Goal: Task Accomplishment & Management: Manage account settings

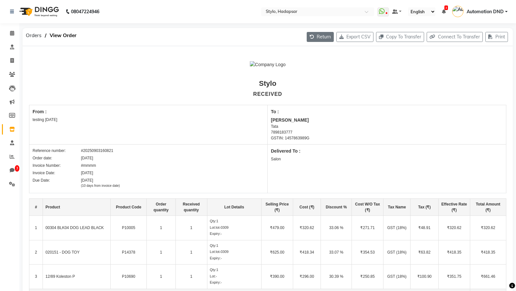
click at [316, 39] on button "Return" at bounding box center [320, 37] width 27 height 10
select select "5"
select select "27"
select select "43"
select select "true"
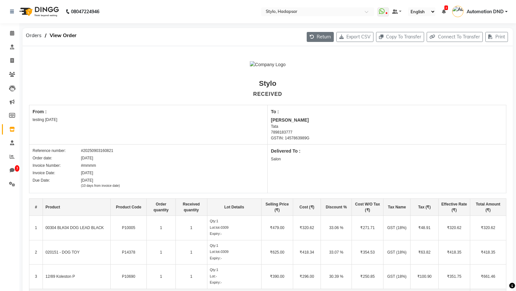
select select "1"
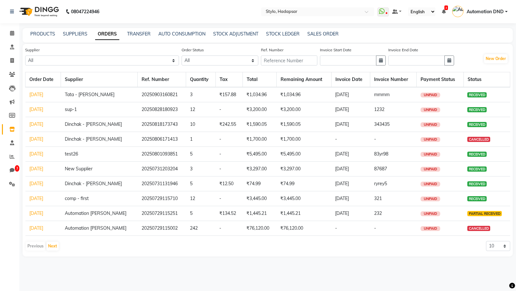
click at [43, 94] on link "[DATE]" at bounding box center [36, 95] width 14 height 6
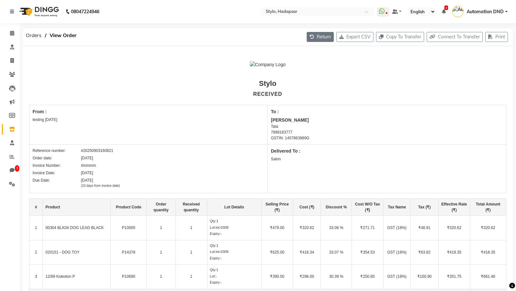
click at [310, 35] on icon "button" at bounding box center [313, 37] width 7 height 5
select select "5"
select select "27"
select select "43"
select select "true"
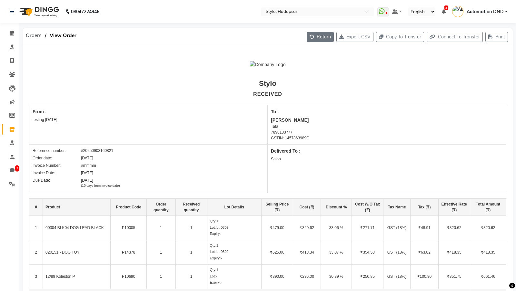
select select "1"
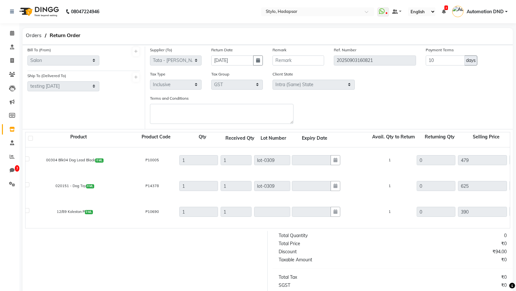
click at [30, 140] on label at bounding box center [30, 138] width 5 height 5
click at [30, 140] on input "checkbox" at bounding box center [31, 139] width 4 height 4
checkbox input "true"
type input "1"
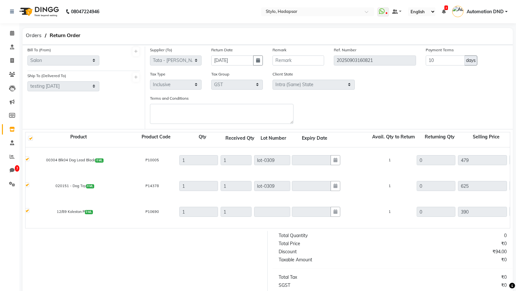
type input "380.39"
checkbox input "true"
type input "1"
type input "496.34"
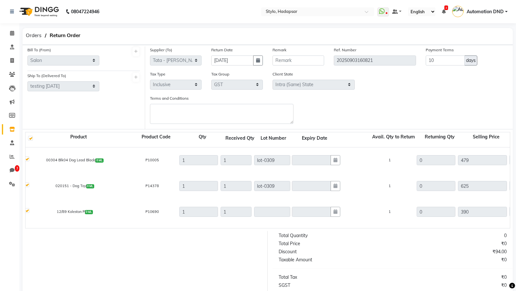
type input "496.34"
checkbox input "true"
type input "1"
type input "309.71"
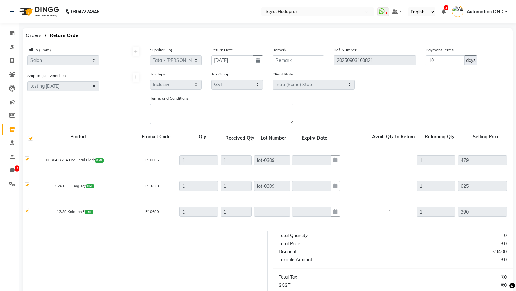
type input "68.47"
type input "448.86"
type input "89.34"
type input "585.68"
type input "55.75"
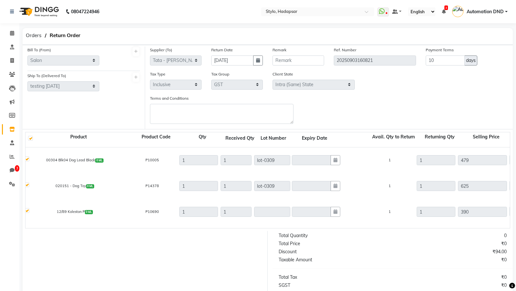
type input "365.46"
click at [30, 136] on label at bounding box center [30, 138] width 5 height 5
click at [30, 137] on input "checkbox" at bounding box center [31, 139] width 4 height 4
checkbox input "false"
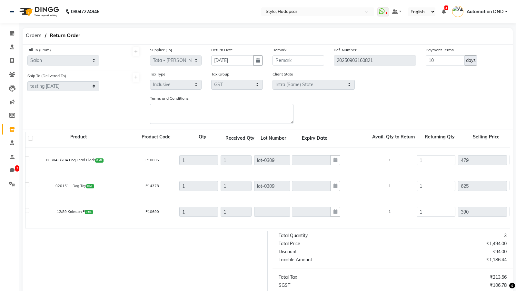
type input "0"
type input "68.47"
checkbox input "false"
type input "0"
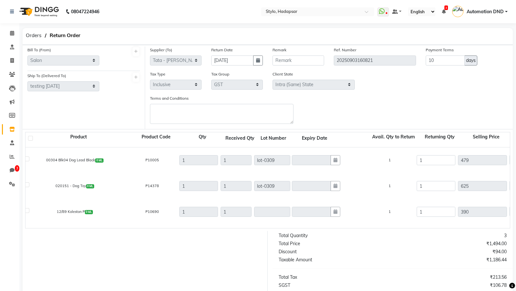
type input "0"
type input "89.34"
checkbox input "false"
type input "0"
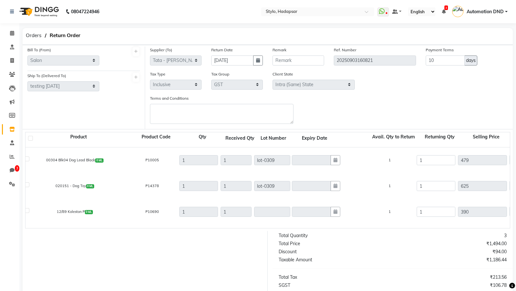
type input "55.75"
type input "0"
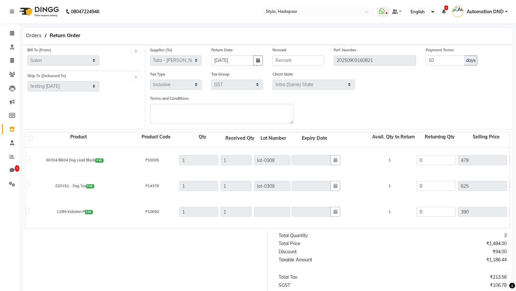
type input "0"
click at [27, 159] on label at bounding box center [27, 158] width 5 height 5
click at [27, 159] on input "checkbox" at bounding box center [27, 160] width 4 height 4
checkbox input "true"
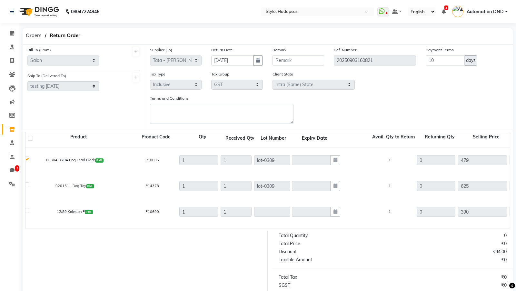
type input "1"
type input "380.39"
type input "68.47"
type input "448.86"
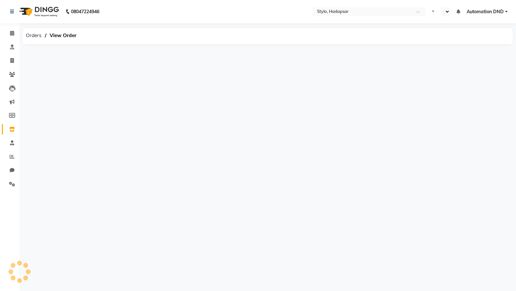
select select "en"
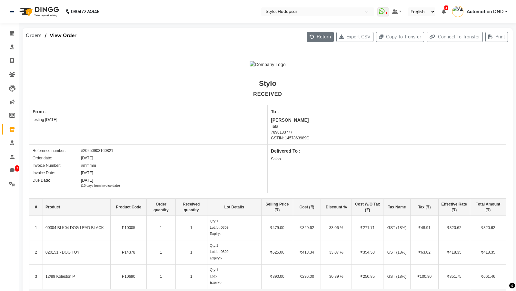
click at [314, 32] on button "Return" at bounding box center [320, 37] width 27 height 10
select select "5"
select select "27"
select select "43"
select select "true"
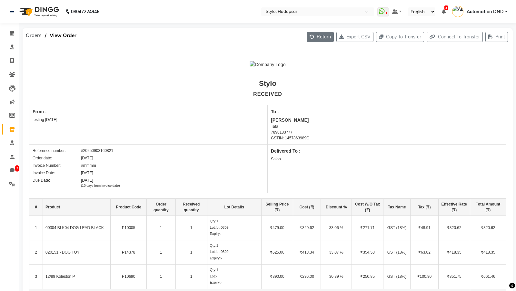
select select "1"
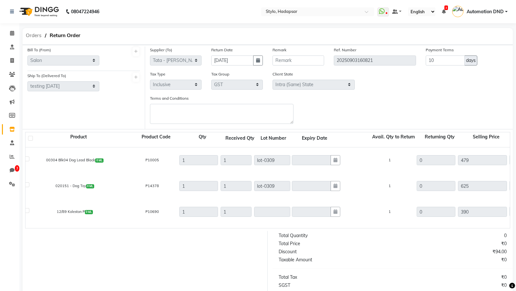
click at [34, 34] on span "Orders" at bounding box center [34, 36] width 22 height 12
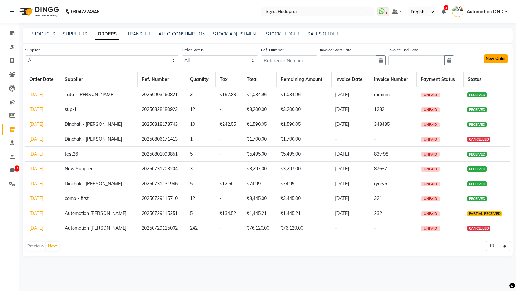
click at [497, 58] on button "New Order" at bounding box center [496, 58] width 24 height 9
select select "true"
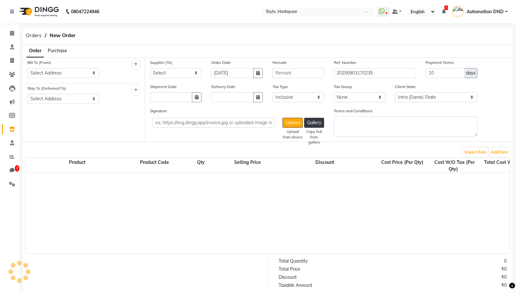
select select "1"
click at [80, 75] on select "Select Address test testing [DATE] test Address [STREET_ADDRESS] nea apartment …" at bounding box center [63, 73] width 72 height 10
select select "27"
click at [73, 94] on select "Select Address Temp Salon [STREET_ADDRESS] abc Test final [GEOGRAPHIC_DATA] tee…" at bounding box center [63, 99] width 72 height 10
click at [56, 105] on div "Ship To (Delivered To) Select Address [GEOGRAPHIC_DATA][STREET_ADDRESS] abc Tes…" at bounding box center [64, 97] width 82 height 24
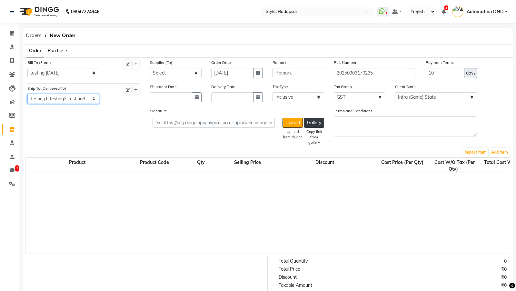
click at [63, 97] on select "Select Address Temp Salon [STREET_ADDRESS] abc Test final [GEOGRAPHIC_DATA] tee…" at bounding box center [63, 99] width 72 height 10
select select "64"
click at [160, 74] on select "Select DINGG - Santosh 1 Patidar1d Dinchak - Akshay Poorey Tata - Pratibha Pand…" at bounding box center [176, 73] width 52 height 10
select select "1114"
click at [500, 149] on button "Add Item" at bounding box center [500, 152] width 20 height 9
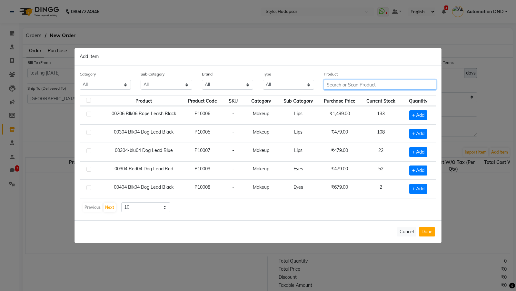
click at [343, 83] on input "text" at bounding box center [380, 85] width 113 height 10
paste input "gp_qa_"
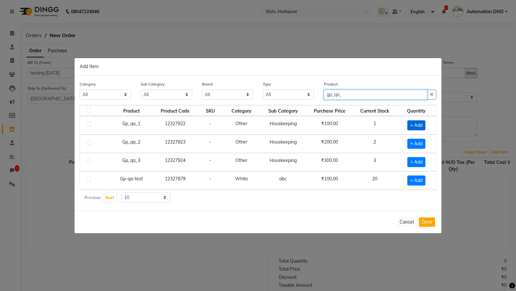
type input "gp_qa_"
click at [419, 129] on span "+ Add" at bounding box center [416, 125] width 18 height 10
checkbox input "true"
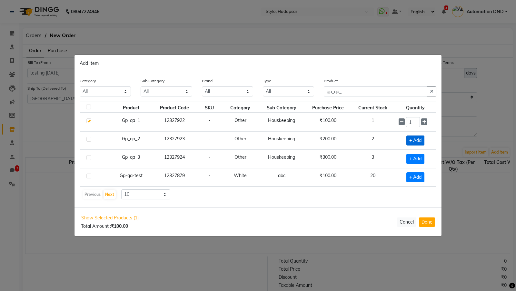
click at [416, 143] on span "+ Add" at bounding box center [415, 140] width 18 height 10
checkbox input "true"
click at [416, 158] on span "+ Add" at bounding box center [415, 159] width 18 height 10
checkbox input "true"
click at [424, 218] on button "Done" at bounding box center [427, 221] width 16 height 9
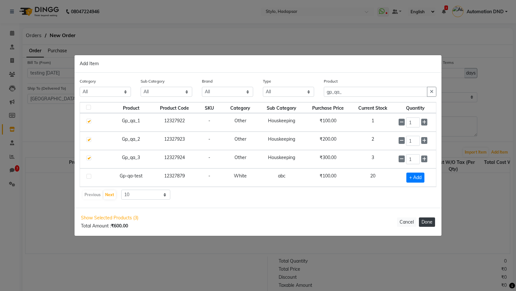
select select "1"
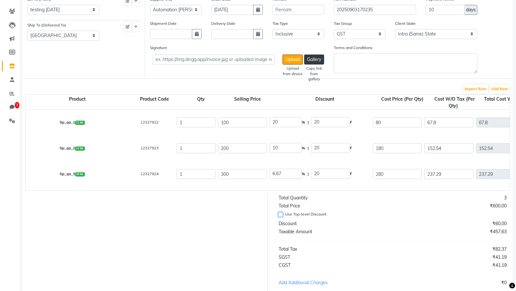
click at [281, 212] on input "Use Top-level Discount" at bounding box center [280, 214] width 5 height 5
checkbox input "true"
type input "0"
type input "100"
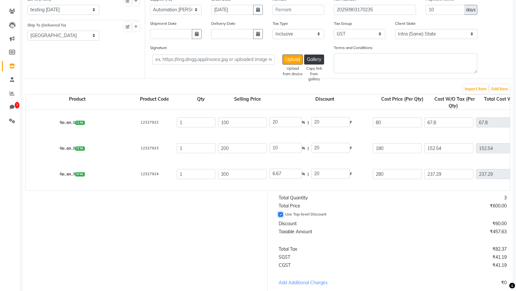
type input "0"
type input "200"
type input "0"
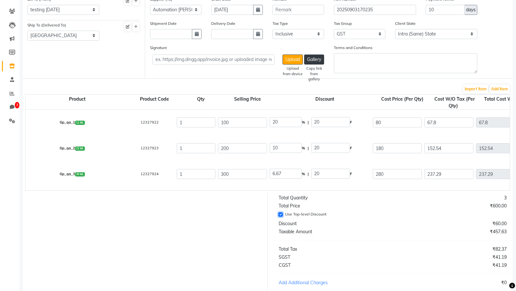
type input "300"
type input "84.75"
type input "15.25"
type input "100"
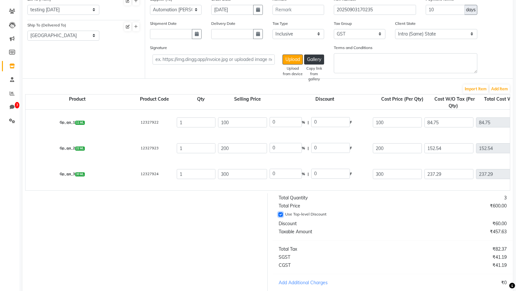
type input "169.49"
type input "30.51"
type input "200"
type input "254.24"
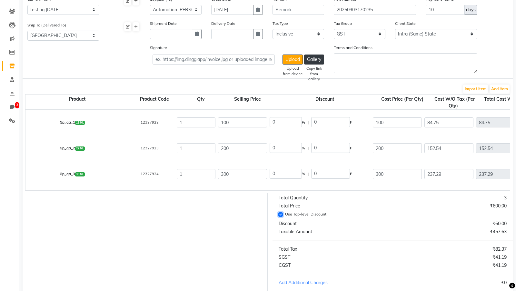
type input "254.24"
type input "45.76"
type input "300"
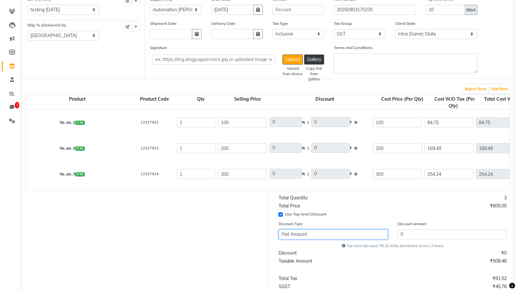
click at [302, 229] on select "Flat Amount Percentage" at bounding box center [333, 234] width 109 height 10
select select "percentage"
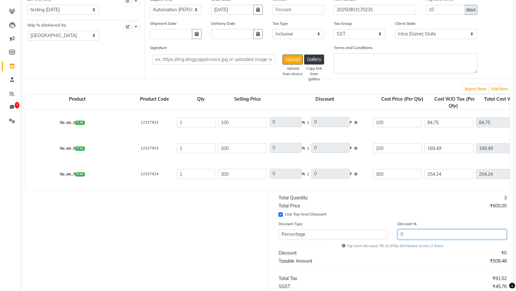
drag, startPoint x: 404, startPoint y: 231, endPoint x: 398, endPoint y: 231, distance: 6.5
click at [398, 231] on input "0" at bounding box center [452, 234] width 109 height 10
type input "2"
type input "98"
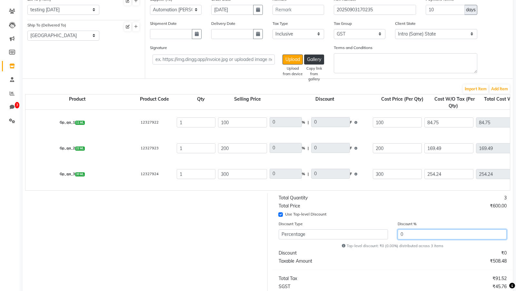
type input "2"
type input "4"
type input "196"
type input "2"
type input "6"
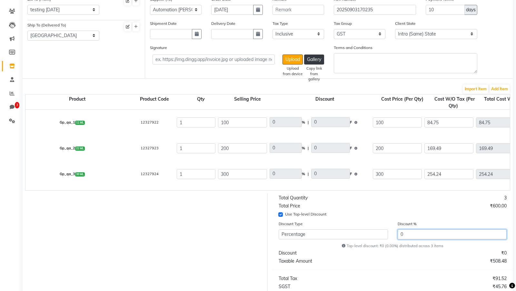
type input "294"
type input "2"
type input "83.05"
type input "14.95"
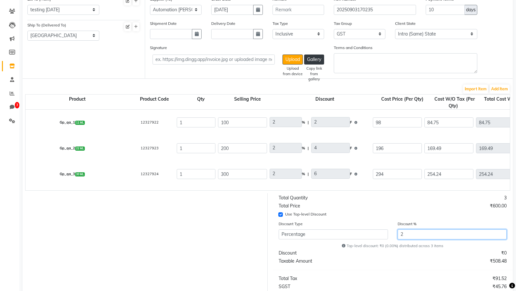
type input "98"
type input "166.1"
type input "29.9"
type input "196"
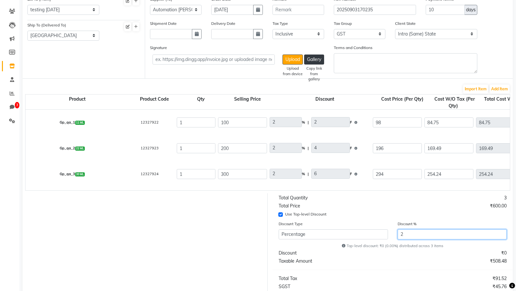
type input "249.15"
type input "44.85"
type input "294"
type input "20"
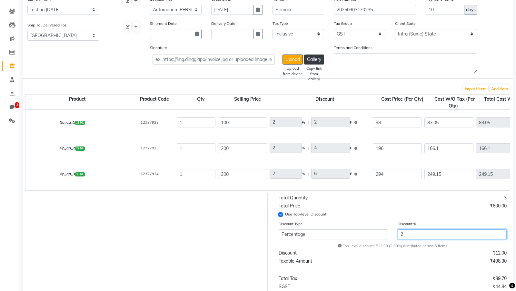
type input "20"
type input "80"
type input "20"
type input "40"
type input "160"
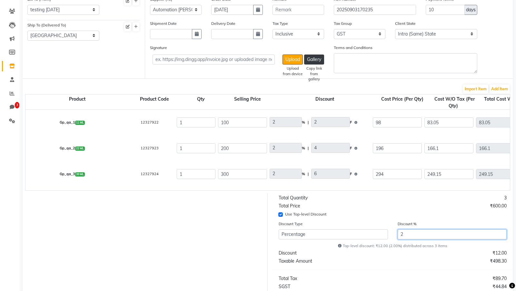
type input "20"
type input "60"
type input "240"
type input "20"
type input "67.8"
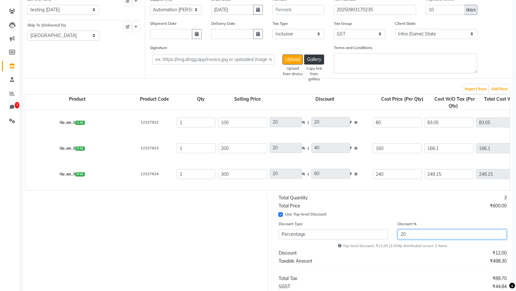
type input "67.8"
type input "12.2"
type input "80"
type input "135.59"
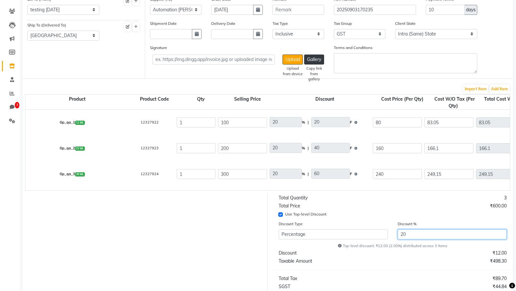
type input "24.41"
type input "160"
type input "203.39"
type input "36.61"
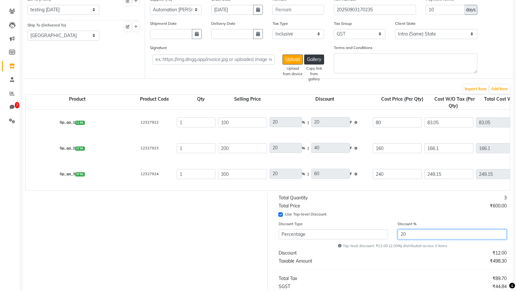
type input "240"
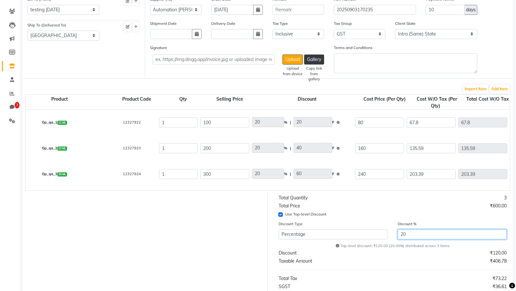
scroll to position [0, 15]
drag, startPoint x: 417, startPoint y: 231, endPoint x: 401, endPoint y: 231, distance: 16.1
click at [401, 231] on input "20" at bounding box center [452, 234] width 109 height 10
type input "0"
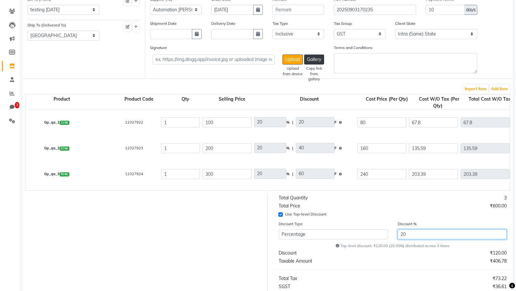
type input "100"
type input "0"
type input "200"
type input "0"
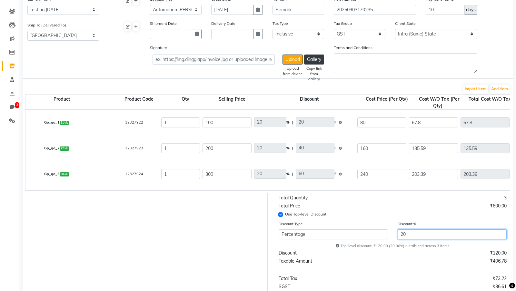
type input "0"
type input "300"
type input "84.75"
type input "15.25"
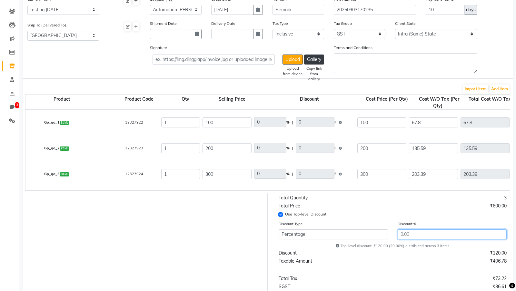
type input "100"
type input "169.49"
type input "30.51"
type input "200"
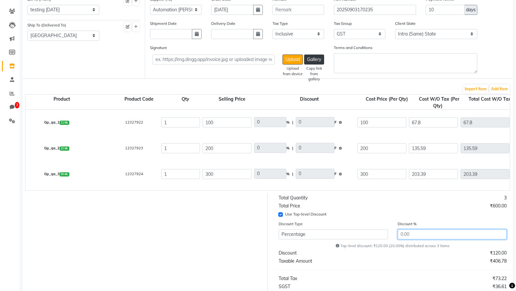
type input "254.24"
type input "45.76"
type input "300"
type input "1"
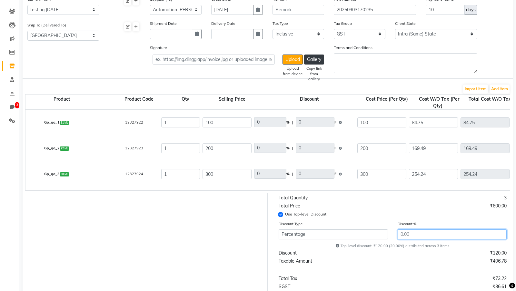
type input "1"
type input "99"
type input "1"
type input "2"
type input "198"
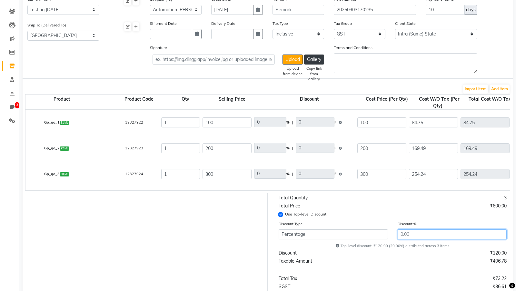
type input "1"
type input "3"
type input "297"
type input "1"
type input "83.9"
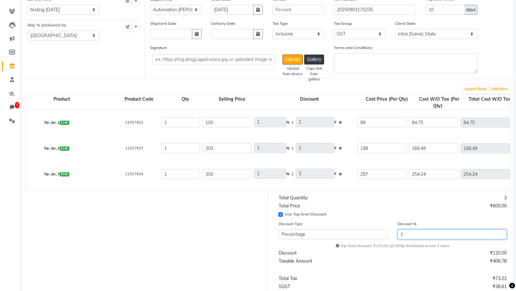
type input "83.9"
type input "15.1"
type input "99"
type input "167.8"
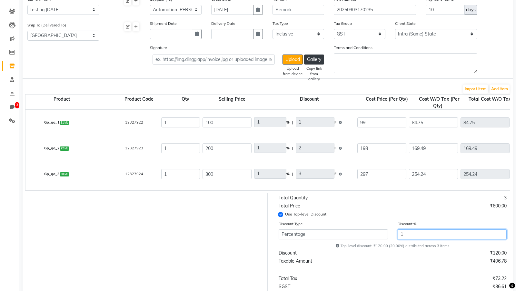
type input "30.2"
type input "198"
type input "251.69"
type input "45.3"
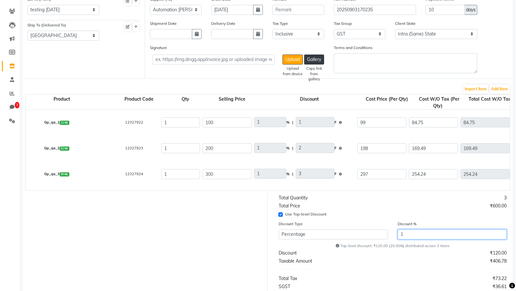
type input "296.99"
type input "10"
type input "90"
type input "10"
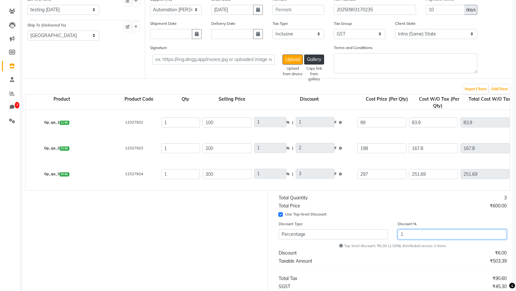
type input "20"
type input "180"
type input "10"
type input "30"
type input "270"
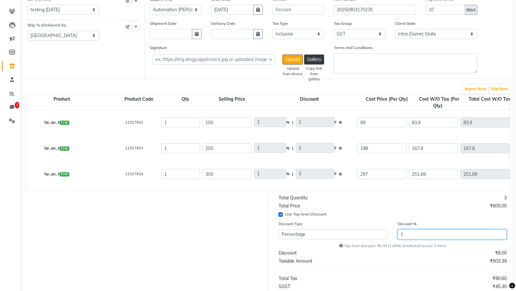
type input "10"
type input "76.27"
type input "13.73"
type input "90"
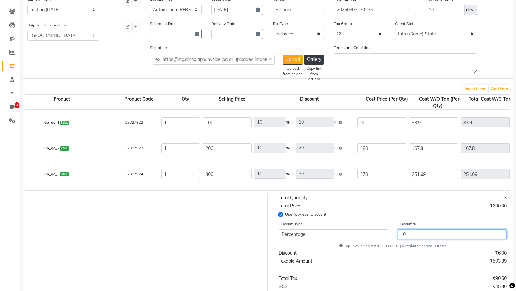
type input "152.54"
type input "27.46"
type input "180"
type input "228.81"
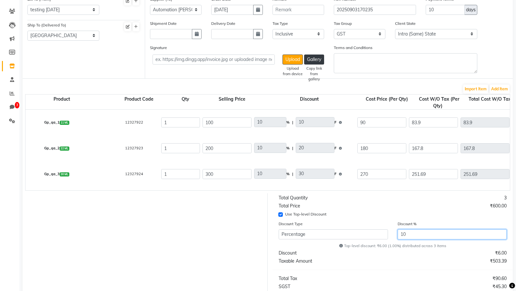
type input "228.81"
type input "41.19"
type input "270"
type input "10"
click at [369, 203] on div "Total Price" at bounding box center [333, 206] width 119 height 7
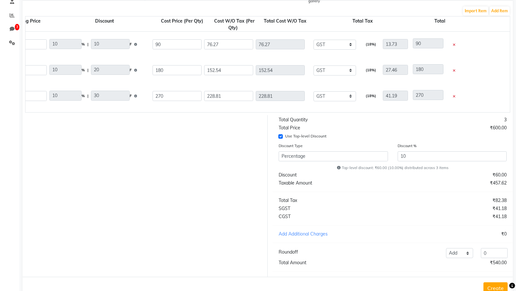
scroll to position [158, 0]
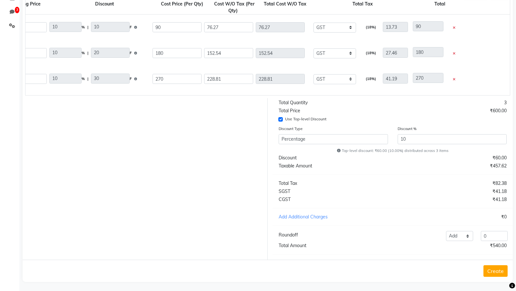
click at [494, 272] on button "Create" at bounding box center [495, 271] width 24 height 12
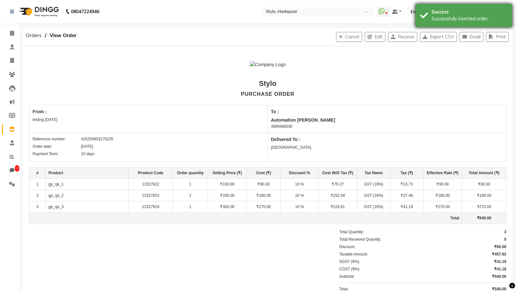
click at [448, 18] on div "Successfully inserted order." at bounding box center [470, 18] width 76 height 7
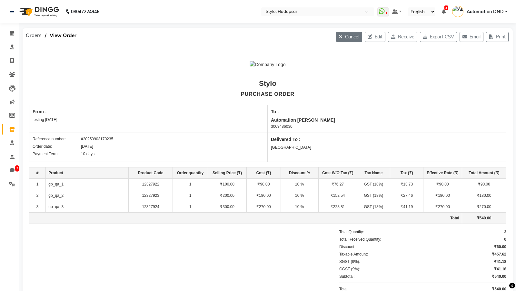
click at [339, 35] on icon "button" at bounding box center [342, 37] width 6 height 5
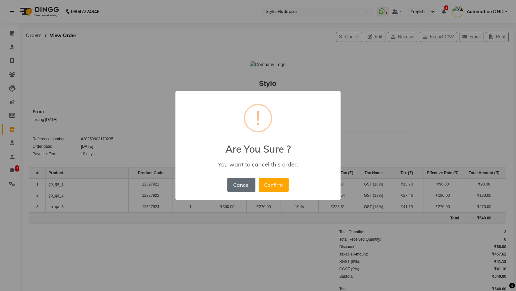
click at [242, 187] on button "Cancel" at bounding box center [241, 185] width 28 height 14
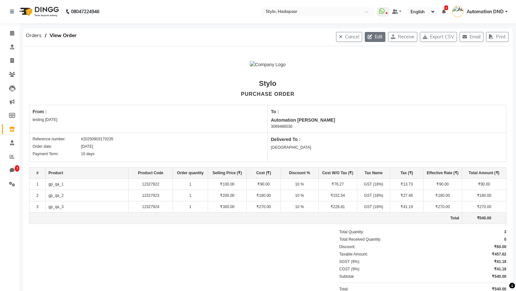
click at [375, 34] on button "Edit" at bounding box center [375, 37] width 21 height 10
select select "27"
select select "64"
select select "1114"
select select "true"
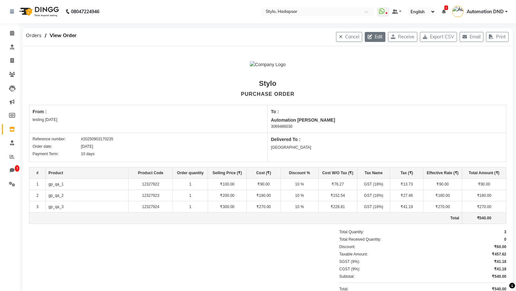
select select "1"
select select "percentage"
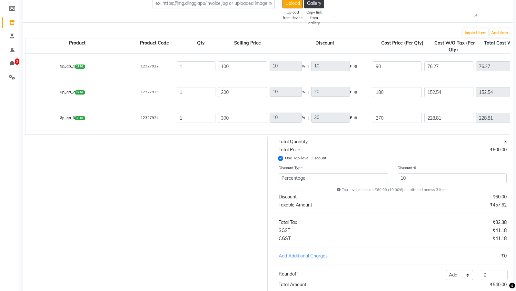
scroll to position [134, 0]
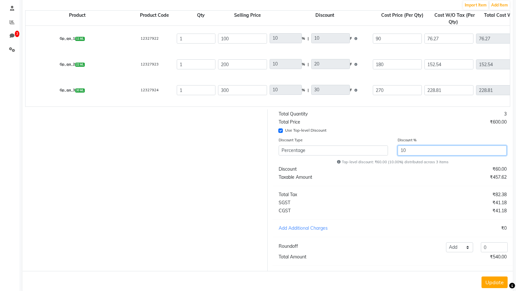
drag, startPoint x: 403, startPoint y: 149, endPoint x: 395, endPoint y: 149, distance: 7.1
click at [395, 149] on div "Discount % 10" at bounding box center [452, 147] width 119 height 22
type input "0"
type input "100"
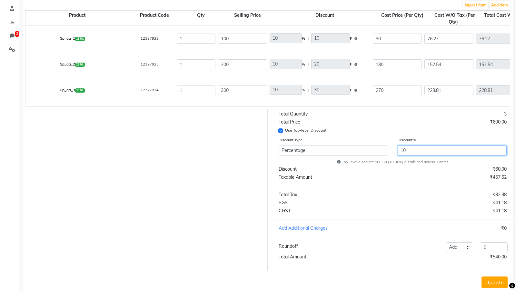
type input "0"
type input "200"
type input "0"
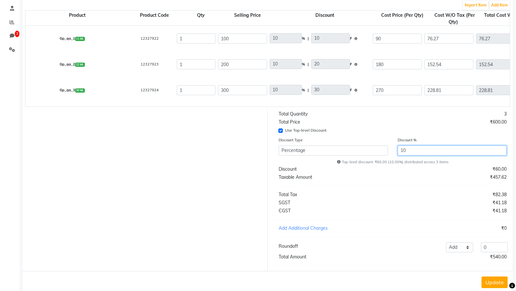
type input "300"
type input "0"
type input "84.75"
type input "15.25"
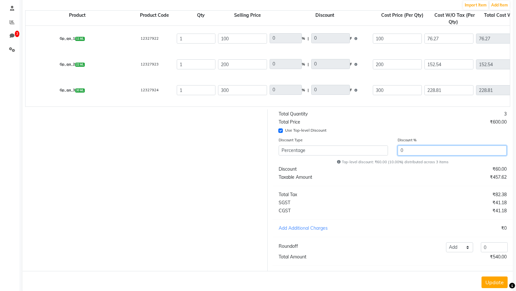
type input "100"
type input "169.49"
type input "30.51"
type input "200"
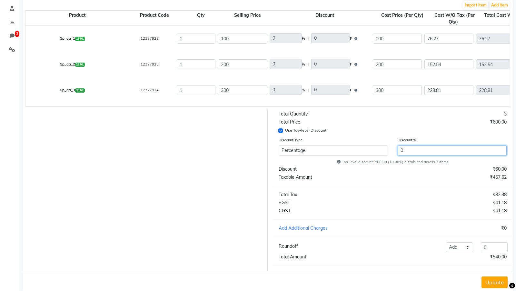
type input "254.24"
type input "45.76"
type input "300"
type input "20"
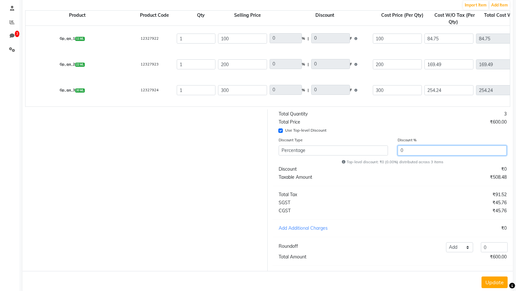
type input "20"
type input "80"
type input "20"
type input "40"
type input "160"
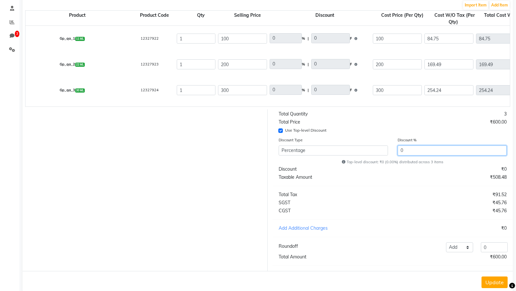
type input "20"
type input "60"
type input "240"
type input "20"
type input "67.8"
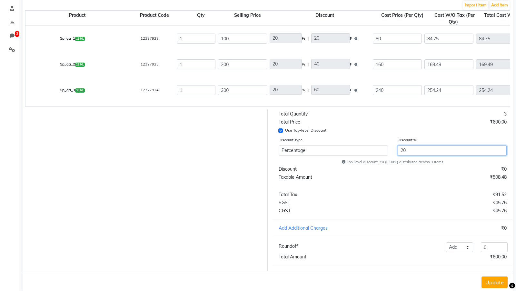
type input "67.8"
type input "12.2"
type input "80"
click at [411, 191] on div "₹73.22" at bounding box center [452, 194] width 119 height 7
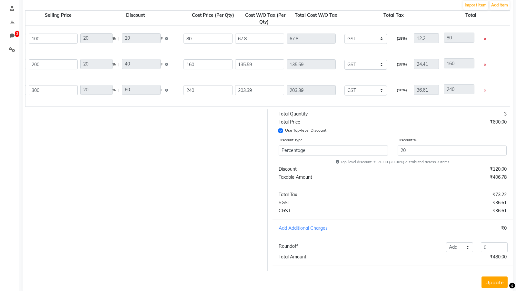
scroll to position [143, 0]
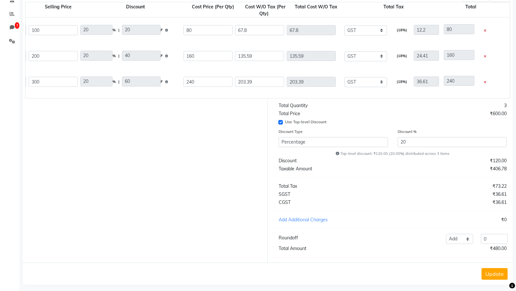
click at [500, 272] on button "Update" at bounding box center [495, 274] width 26 height 12
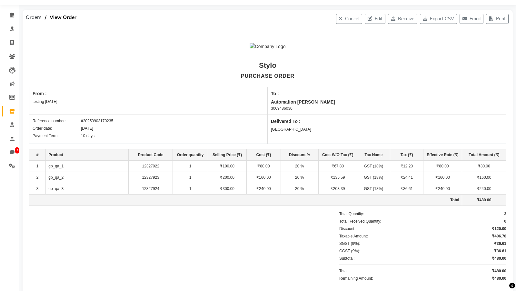
scroll to position [17, 0]
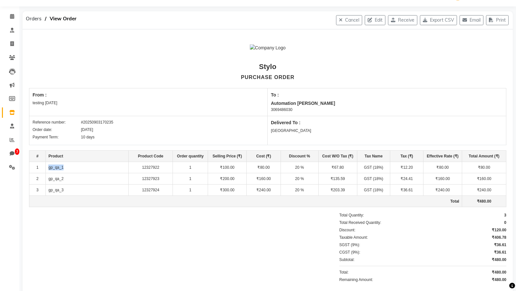
drag, startPoint x: 71, startPoint y: 162, endPoint x: 65, endPoint y: 167, distance: 7.3
click at [65, 167] on td "gp_qa_1" at bounding box center [87, 167] width 83 height 11
copy td "gp_qa_1"
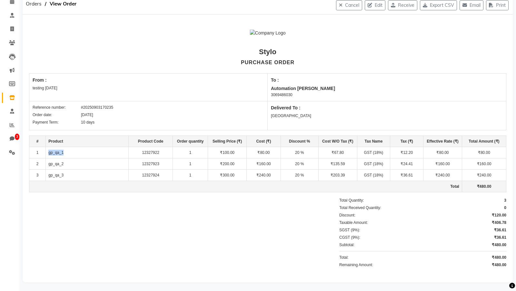
scroll to position [0, 0]
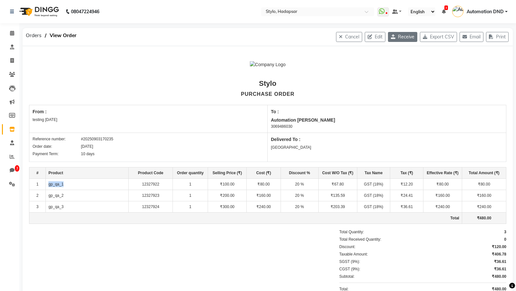
click at [393, 36] on icon "button" at bounding box center [394, 37] width 7 height 5
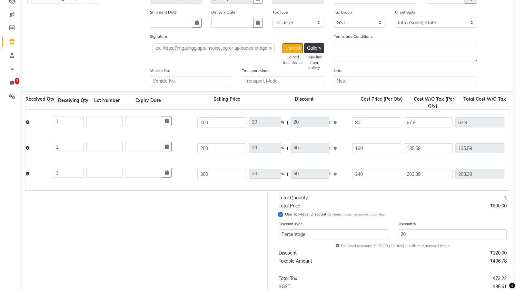
scroll to position [183, 0]
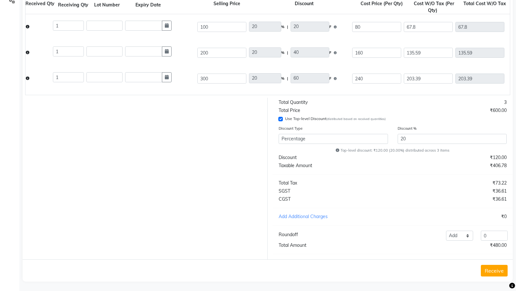
click at [496, 270] on button "Receive" at bounding box center [494, 271] width 27 height 12
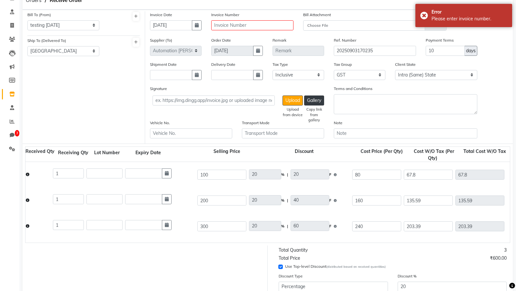
scroll to position [0, 0]
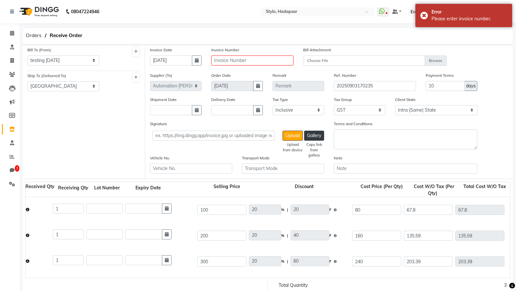
click at [258, 65] on div "Invoice Number" at bounding box center [252, 58] width 92 height 25
click at [257, 58] on input "text" at bounding box center [252, 60] width 82 height 10
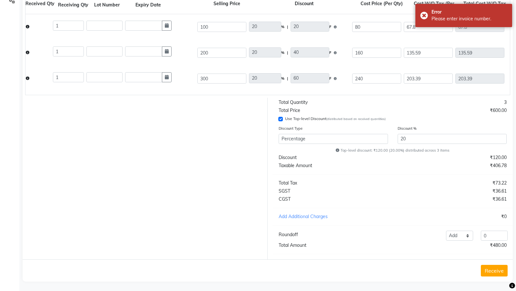
click at [492, 263] on div "Receive" at bounding box center [268, 270] width 490 height 22
click at [492, 265] on button "Receive" at bounding box center [494, 271] width 27 height 12
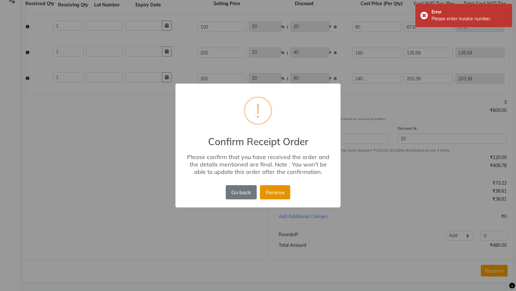
click at [281, 196] on button "Receive" at bounding box center [275, 192] width 30 height 14
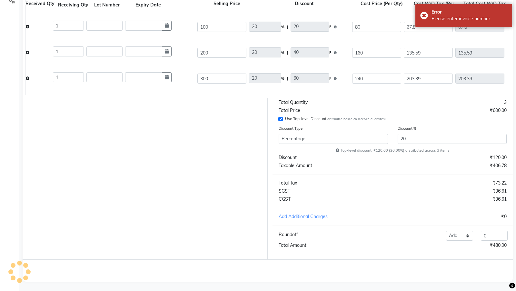
scroll to position [0, 0]
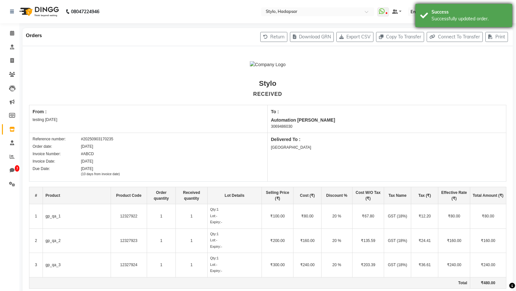
click at [456, 13] on div "Success" at bounding box center [470, 12] width 76 height 7
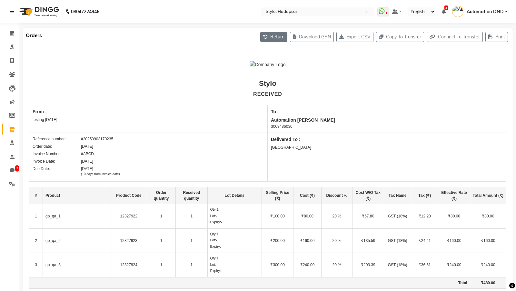
click at [274, 39] on button "Return" at bounding box center [273, 37] width 27 height 10
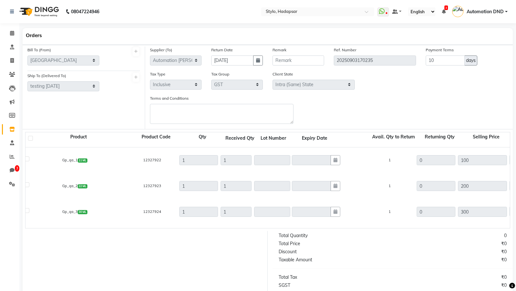
scroll to position [94, 0]
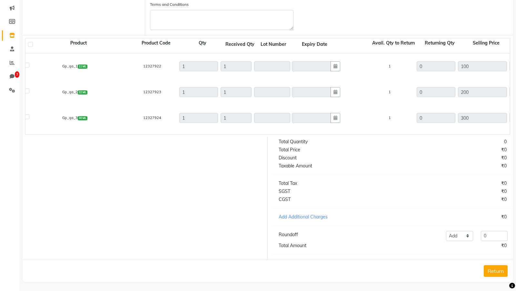
click at [32, 43] on label at bounding box center [30, 44] width 5 height 5
click at [32, 43] on input "checkbox" at bounding box center [31, 45] width 4 height 4
click at [496, 271] on button "Return" at bounding box center [496, 271] width 24 height 12
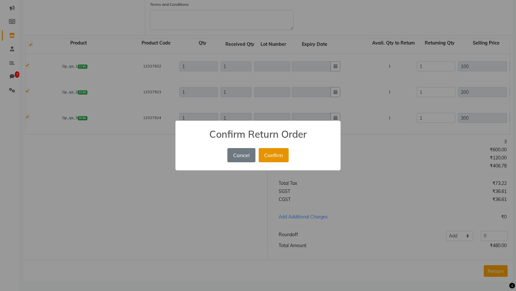
click at [259, 148] on button "Confirm" at bounding box center [274, 155] width 30 height 14
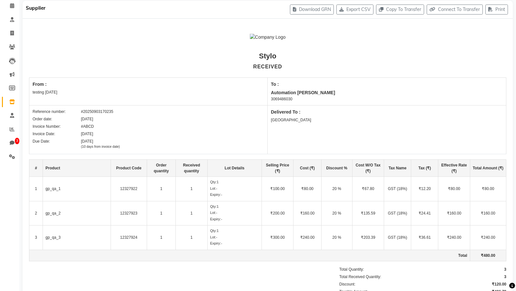
scroll to position [28, 0]
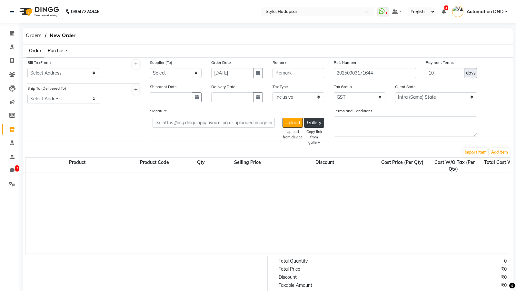
click at [55, 50] on span "Purchase" at bounding box center [57, 51] width 19 height 6
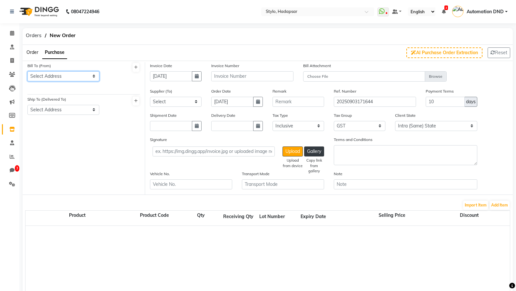
click at [93, 77] on select "Select Address test testing 5march test Address 1234 ABC A/202, Impire Building…" at bounding box center [63, 76] width 72 height 10
click at [62, 80] on div "Bill To (From) Select Address test testing 5march test Address 1234 ABC A/202, …" at bounding box center [64, 74] width 82 height 24
click at [62, 76] on select "Select Address test testing 5march test Address 1234 ABC A/202, Impire Building…" at bounding box center [63, 76] width 72 height 10
click at [57, 111] on select "Select Address Temp Salon E/501, Building B, Indore abc Test final Gujrat meera…" at bounding box center [63, 110] width 72 height 10
click at [31, 32] on span "Orders" at bounding box center [34, 36] width 22 height 12
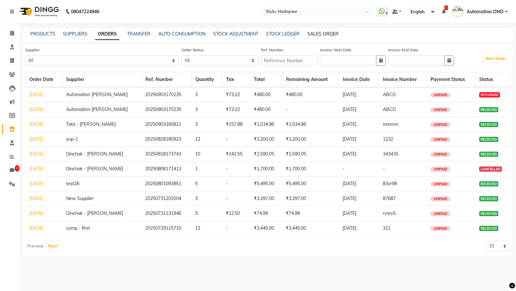
click at [323, 36] on link "SALES ORDER" at bounding box center [322, 34] width 31 height 6
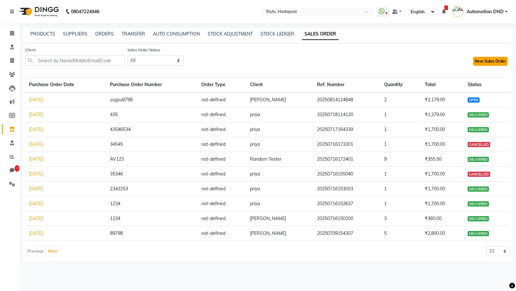
click at [490, 63] on button "New Sales Order" at bounding box center [490, 61] width 35 height 9
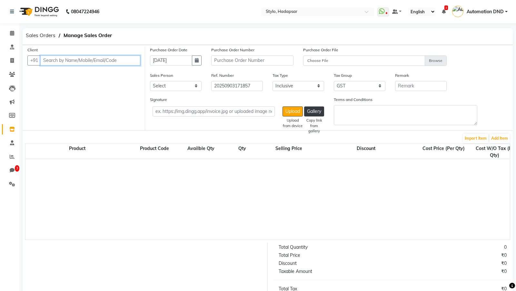
click at [87, 58] on input "text" at bounding box center [90, 60] width 100 height 10
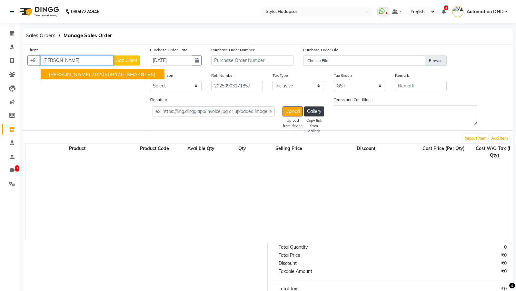
click at [92, 74] on ngb-highlight "7020509476" at bounding box center [108, 74] width 32 height 6
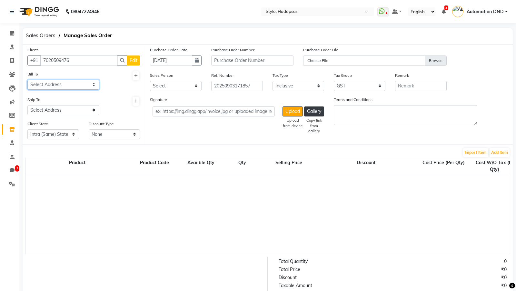
click at [82, 81] on select "Select Address Test Billing Address Test Billing Address" at bounding box center [63, 85] width 72 height 10
click at [75, 82] on select "Select Address Test Billing Address Test Billing Address" at bounding box center [63, 85] width 72 height 10
click at [65, 108] on select "Select Address Test Shipping Address" at bounding box center [63, 110] width 72 height 10
click at [244, 56] on input "text" at bounding box center [252, 60] width 82 height 10
click at [174, 82] on select "Select AAAb aadi manav abc testing Abc testing abhi Admin A Amit Ankit magan An…" at bounding box center [176, 86] width 52 height 10
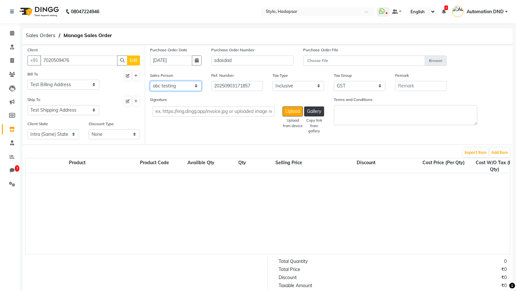
click at [176, 87] on select "Select AAAb aadi manav abc testing Abc testing abhi Admin A Amit Ankit magan An…" at bounding box center [176, 86] width 52 height 10
click at [178, 86] on select "Select AAAb aadi manav abc testing Abc testing abhi Admin A Amit Ankit magan An…" at bounding box center [176, 86] width 52 height 10
click at [504, 154] on button "Add Item" at bounding box center [500, 152] width 20 height 9
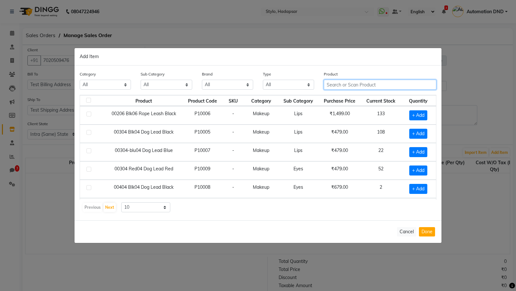
click at [361, 86] on input "text" at bounding box center [380, 85] width 113 height 10
paste input "gp_qa_1"
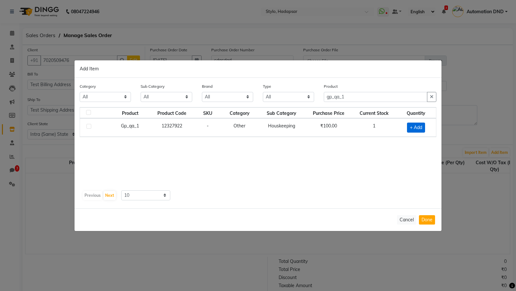
click at [413, 130] on span "+ Add" at bounding box center [416, 128] width 18 height 10
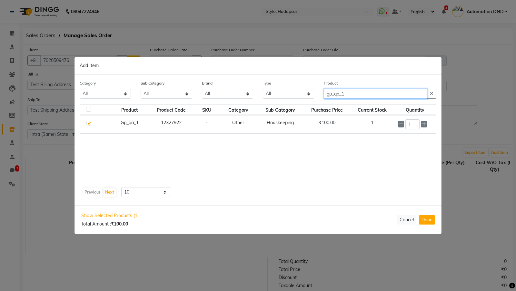
click at [350, 94] on input "gp_qa_1" at bounding box center [376, 94] width 104 height 10
click at [420, 123] on span "+ Add" at bounding box center [416, 125] width 18 height 10
click at [421, 215] on button "Done" at bounding box center [427, 219] width 16 height 9
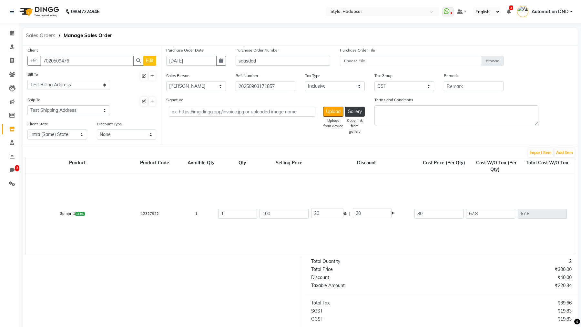
click at [51, 36] on span "Sales Orders" at bounding box center [41, 36] width 36 height 12
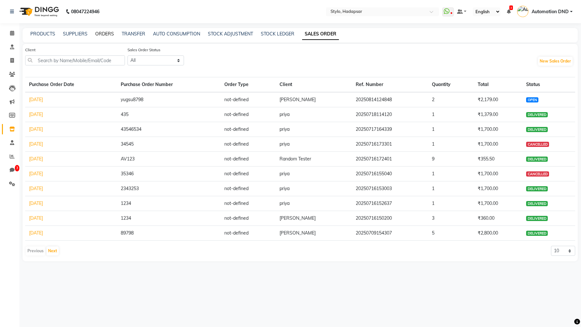
click at [110, 36] on link "ORDERS" at bounding box center [104, 34] width 19 height 6
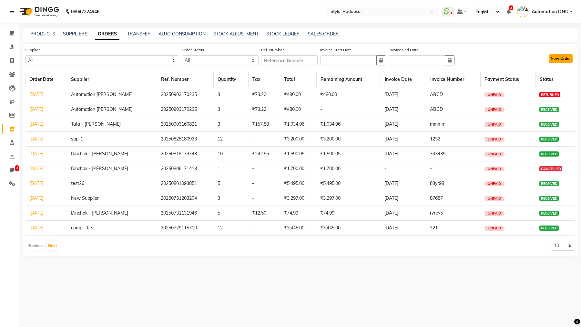
click at [516, 60] on button "New Order" at bounding box center [561, 58] width 24 height 9
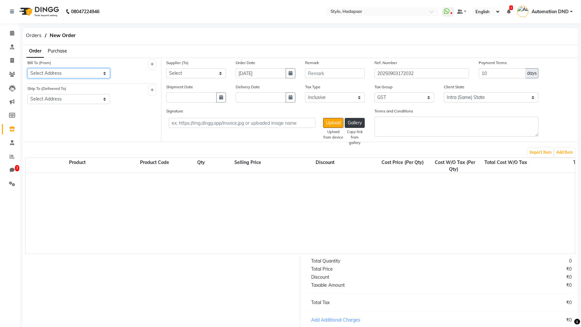
click at [73, 73] on select "Select Address test testing 5march test Address 1234 ABC A/202, Impire Building…" at bounding box center [68, 73] width 83 height 10
click at [65, 99] on select "Select Address Temp Salon E/501, Building B, Indore abc Test final Gujrat meera…" at bounding box center [68, 99] width 83 height 10
click at [184, 75] on select "Select DINGG - Santosh 1 Patidar1d Dinchak - Akshay Poorey Tata - Pratibha Pand…" at bounding box center [196, 73] width 60 height 10
click at [516, 155] on button "Add Item" at bounding box center [564, 152] width 20 height 9
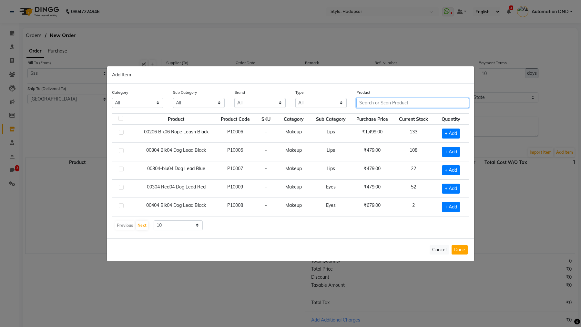
click at [404, 104] on input "text" at bounding box center [412, 103] width 113 height 10
paste input "gp_qa_1"
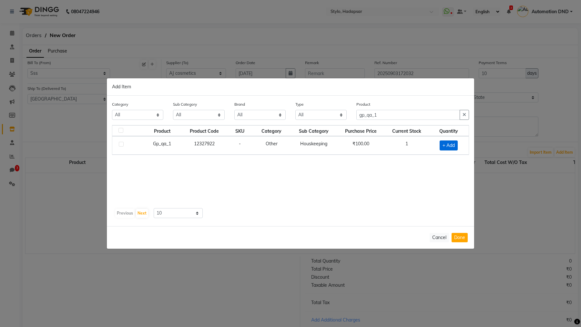
click at [444, 141] on span "+ Add" at bounding box center [448, 146] width 18 height 10
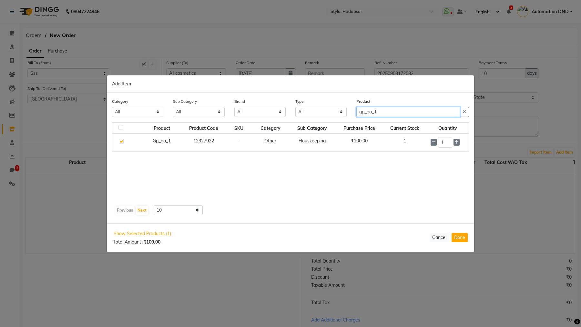
click at [393, 115] on input "gp_qa_1" at bounding box center [408, 112] width 104 height 10
click at [445, 143] on span "+ Add" at bounding box center [448, 143] width 18 height 10
click at [455, 234] on button "Done" at bounding box center [459, 237] width 16 height 9
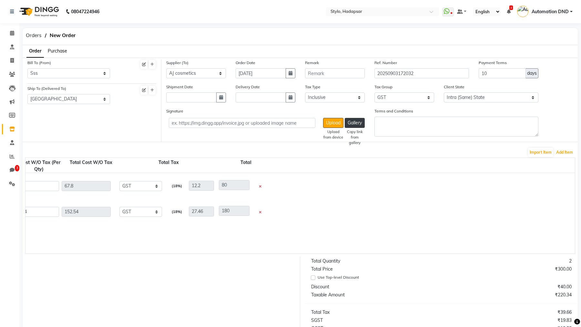
scroll to position [0, 423]
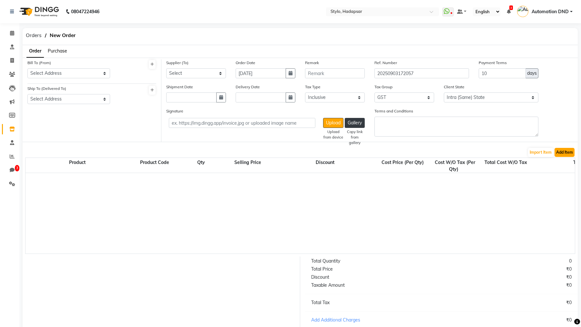
click at [516, 154] on button "Add Item" at bounding box center [564, 152] width 20 height 9
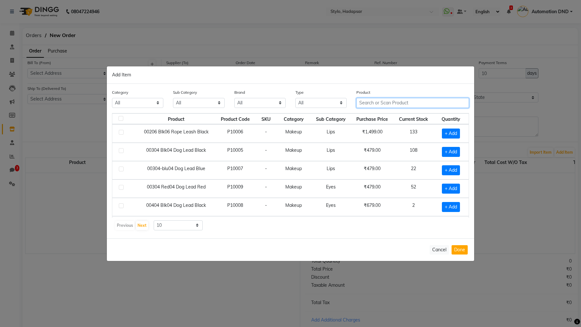
click at [382, 105] on input "text" at bounding box center [412, 103] width 113 height 10
paste input "gp_qa_1"
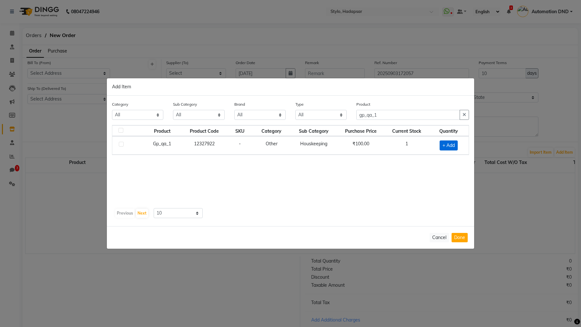
click at [455, 146] on span "+ Add" at bounding box center [448, 146] width 18 height 10
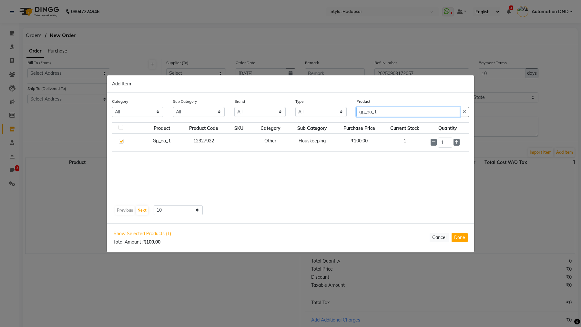
click at [419, 116] on input "gp_qa_1" at bounding box center [408, 112] width 104 height 10
click at [446, 143] on span "+ Add" at bounding box center [448, 143] width 18 height 10
click at [458, 238] on button "Done" at bounding box center [459, 237] width 16 height 9
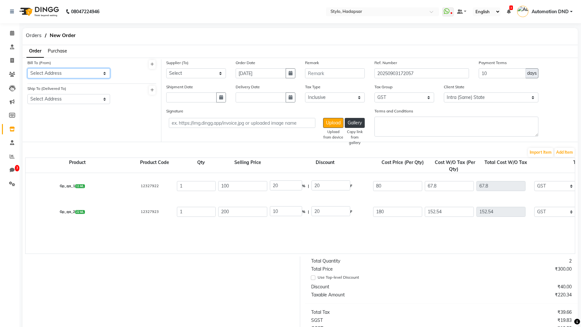
click at [58, 73] on select "Select Address test testing 5march test Address 1234 ABC A/202, Impire Building…" at bounding box center [68, 73] width 83 height 10
click at [49, 99] on select "Select Address Temp Salon E/501, Building B, Indore abc Test final Gujrat meera…" at bounding box center [68, 99] width 83 height 10
click at [191, 75] on select "Select DINGG - Santosh 1 Patidar1d Dinchak - Akshay Poorey Tata - Pratibha Pand…" at bounding box center [196, 73] width 60 height 10
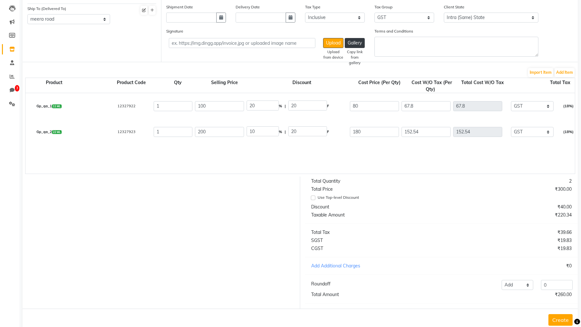
scroll to position [0, 22]
drag, startPoint x: 301, startPoint y: 108, endPoint x: 276, endPoint y: 108, distance: 24.8
click at [292, 108] on input "20" at bounding box center [308, 106] width 39 height 10
drag, startPoint x: 262, startPoint y: 108, endPoint x: 248, endPoint y: 108, distance: 14.2
click at [248, 108] on input "20" at bounding box center [264, 106] width 32 height 10
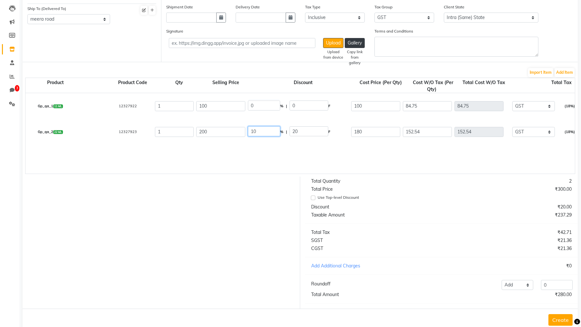
drag, startPoint x: 260, startPoint y: 132, endPoint x: 247, endPoint y: 129, distance: 13.6
click at [248, 129] on input "10" at bounding box center [264, 131] width 32 height 10
drag, startPoint x: 255, startPoint y: 107, endPoint x: 247, endPoint y: 107, distance: 7.7
click at [247, 107] on div "0 % | 0 F" at bounding box center [297, 106] width 103 height 14
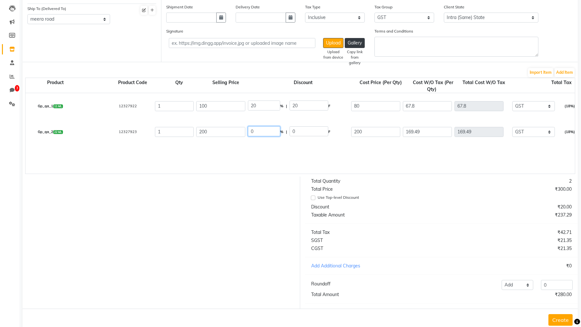
drag, startPoint x: 260, startPoint y: 132, endPoint x: 248, endPoint y: 132, distance: 11.9
click at [248, 132] on input "0" at bounding box center [264, 131] width 32 height 10
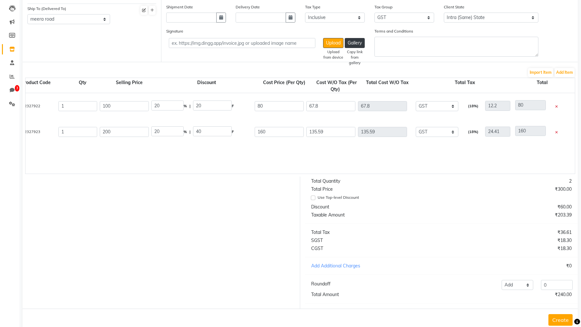
scroll to position [0, 118]
drag, startPoint x: 270, startPoint y: 131, endPoint x: 238, endPoint y: 131, distance: 31.6
click at [238, 131] on div "Gp_qa_2 22 ML 12327923 1 200 20 % | 40 F 160 135.59 135.59 None Lmn ama xyz tes…" at bounding box center [517, 132] width 1228 height 26
click at [232, 146] on div "Gp_qa_1 11 ML 12327922 1 100 20 % | 20 F 80 67.8 67.8 None Lmn ama xyz testfina…" at bounding box center [516, 133] width 1219 height 81
click at [312, 196] on input "Use Top-level Discount" at bounding box center [313, 198] width 5 height 5
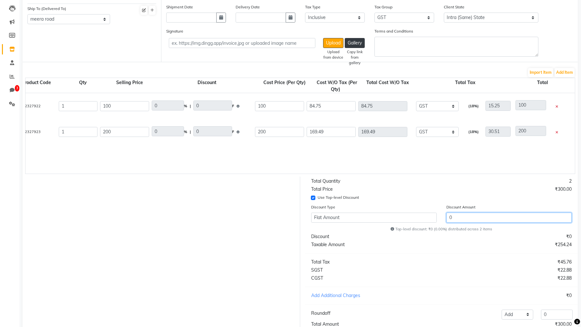
click at [449, 218] on input "0" at bounding box center [508, 218] width 125 height 10
click at [437, 179] on div "Total Quantity" at bounding box center [373, 181] width 135 height 7
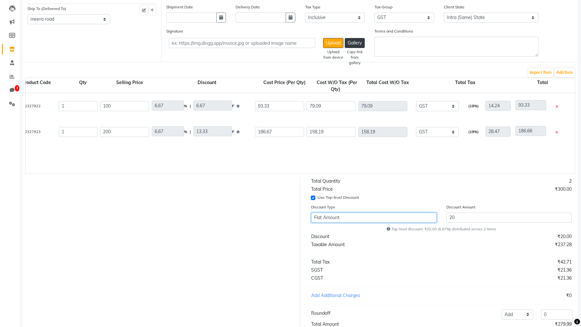
click at [350, 221] on select "Flat Amount Percentage" at bounding box center [373, 218] width 125 height 10
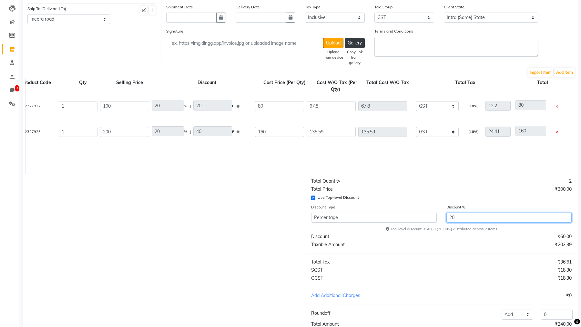
drag, startPoint x: 459, startPoint y: 221, endPoint x: 437, endPoint y: 221, distance: 21.9
click at [437, 221] on div "Discount Type Flat Amount Percentage Discount % 20" at bounding box center [441, 215] width 270 height 22
click at [481, 194] on div "Use Top-level Discount" at bounding box center [438, 198] width 255 height 8
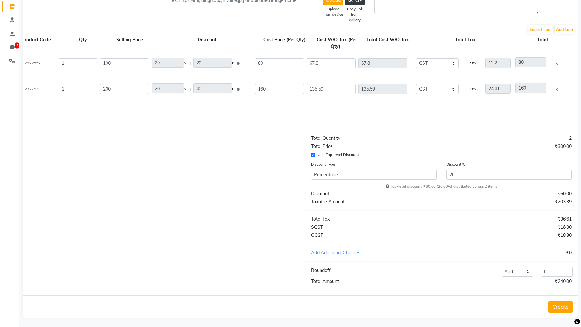
click at [516, 291] on button "Create" at bounding box center [560, 307] width 24 height 12
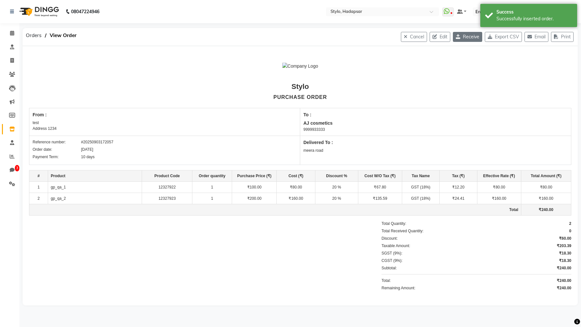
click at [463, 38] on button "Receive" at bounding box center [467, 37] width 29 height 10
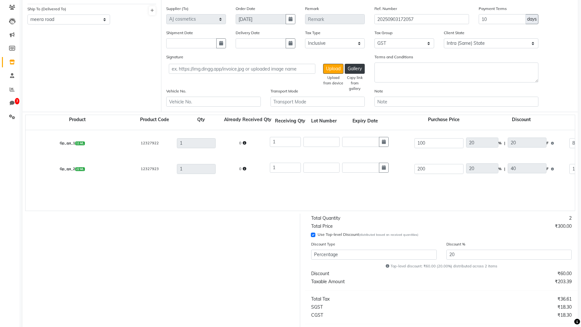
scroll to position [71, 0]
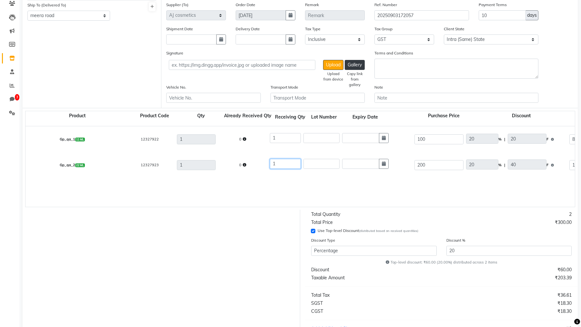
drag, startPoint x: 285, startPoint y: 162, endPoint x: 255, endPoint y: 162, distance: 30.3
click at [255, 162] on div "Gp_qa_2 22 ML 12327923 1 0 1 200 20 % | 40 F 160 135.59 135.59 None Lmn ama xyz…" at bounding box center [575, 165] width 1108 height 26
click at [311, 178] on div "Gp_qa_1 11 ML 12327922 1 0 1 100 20 % | 20 F 80 67.8 67.8 None Lmn ama xyz test…" at bounding box center [574, 166] width 1098 height 81
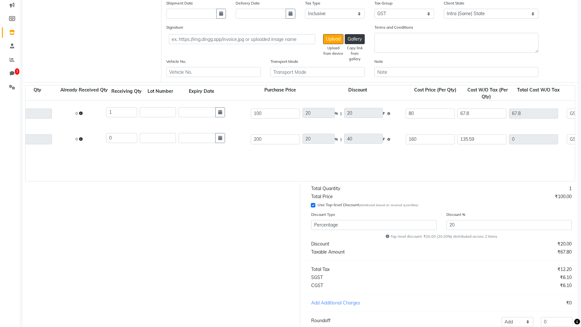
scroll to position [0, 32]
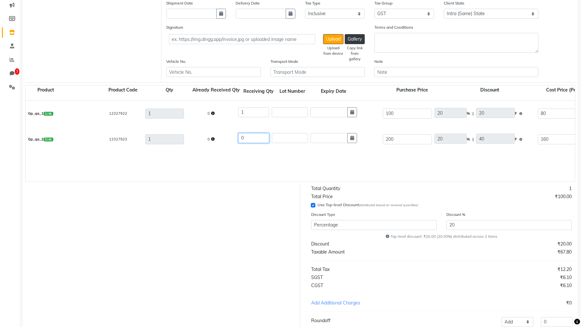
drag, startPoint x: 246, startPoint y: 141, endPoint x: 234, endPoint y: 140, distance: 12.3
click at [234, 140] on div "Gp_qa_2 22 ML 12327923 1 0 0 200 20 % | 40 F 160 135.59 0 None Lmn ama xyz test…" at bounding box center [543, 139] width 1108 height 26
click at [274, 155] on div "Gp_qa_1 11 ML 12327922 1 0 1 100 20 % | 20 F 80 67.8 67.8 None Lmn ama xyz test…" at bounding box center [543, 141] width 1098 height 81
drag, startPoint x: 249, startPoint y: 134, endPoint x: 253, endPoint y: 139, distance: 6.2
click at [253, 139] on input "0" at bounding box center [253, 138] width 31 height 10
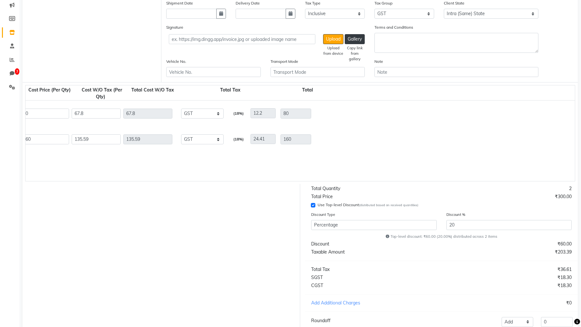
scroll to position [0, 0]
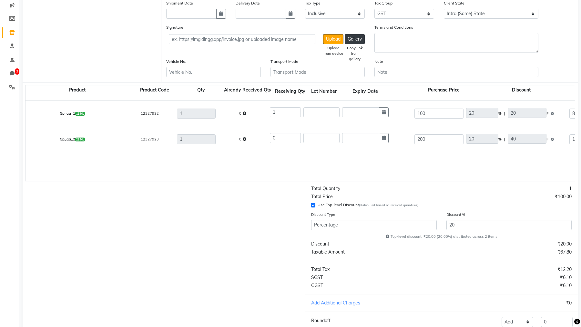
click at [332, 149] on div "Gp_qa_2 22 ML 12327923 1 0 0 200 20 % | 40 F 160 135.59 0 None Lmn ama xyz test…" at bounding box center [575, 139] width 1108 height 26
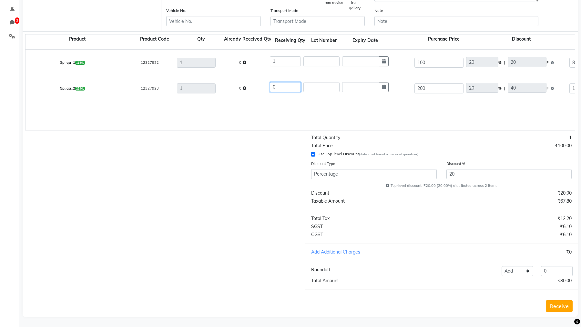
drag, startPoint x: 283, startPoint y: 86, endPoint x: 263, endPoint y: 87, distance: 19.4
click at [263, 87] on div "Gp_qa_2 22 ML 12327923 1 0 0 200 20 % | 40 F 160 135.59 0 None Lmn ama xyz test…" at bounding box center [575, 88] width 1108 height 26
click at [352, 101] on div "Gp_qa_2 22 ML 12327923 1 0 1 200 20 % | 40 F 160 135.59 135.59 None Lmn ama xyz…" at bounding box center [575, 88] width 1108 height 26
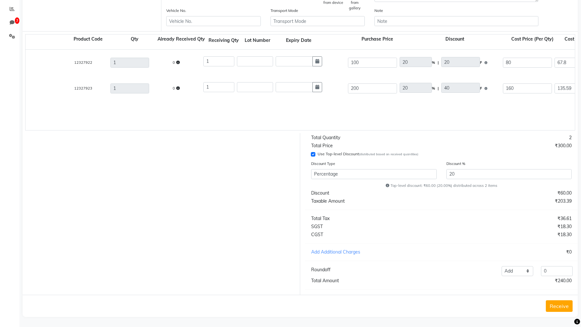
scroll to position [0, 56]
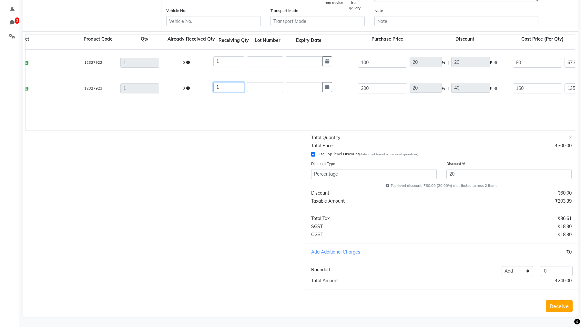
drag, startPoint x: 228, startPoint y: 89, endPoint x: 206, endPoint y: 87, distance: 22.7
click at [206, 87] on div "Gp_qa_2 22 ML 12327923 1 0 1 200 20 % | 40 F 160 135.59 135.59 None Lmn ama xyz…" at bounding box center [518, 88] width 1108 height 26
click at [254, 109] on div "Gp_qa_1 11 ML 12327922 1 0 1 100 20 % | 20 F 80 67.8 67.8 None Lmn ama xyz test…" at bounding box center [518, 90] width 1098 height 81
drag, startPoint x: 499, startPoint y: 185, endPoint x: 392, endPoint y: 187, distance: 107.1
click at [392, 187] on div "Top-level discount: ₹20.00 (20.00%) distributed across 2 items" at bounding box center [441, 185] width 270 height 5
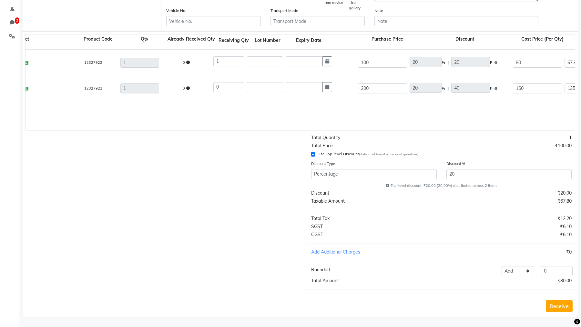
click at [485, 183] on div "Top-level discount: ₹20.00 (20.00%) distributed across 2 items" at bounding box center [441, 185] width 270 height 5
drag, startPoint x: 227, startPoint y: 86, endPoint x: 206, endPoint y: 86, distance: 21.0
click at [206, 86] on div "Gp_qa_2 22 ML 12327923 1 0 0 200 20 % | 40 F 160 135.59 0 None Lmn ama xyz test…" at bounding box center [518, 88] width 1108 height 26
click at [280, 108] on div "Gp_qa_1 11 ML 12327922 1 0 1 100 20 % | 20 F 80 67.8 67.8 None Lmn ama xyz test…" at bounding box center [518, 90] width 1098 height 81
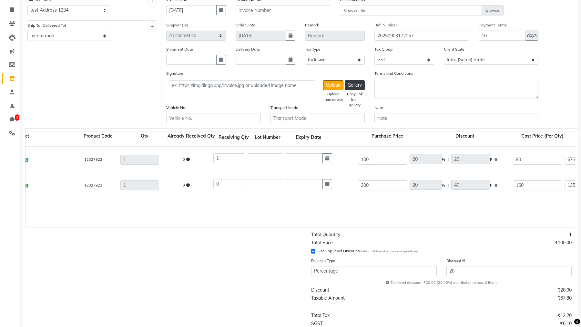
scroll to position [148, 0]
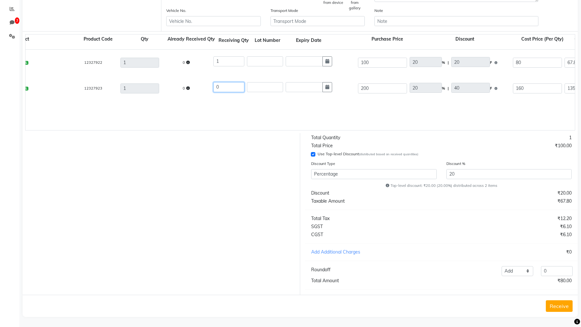
drag, startPoint x: 229, startPoint y: 89, endPoint x: 212, endPoint y: 89, distance: 16.8
click at [212, 89] on div "0" at bounding box center [284, 88] width 144 height 15
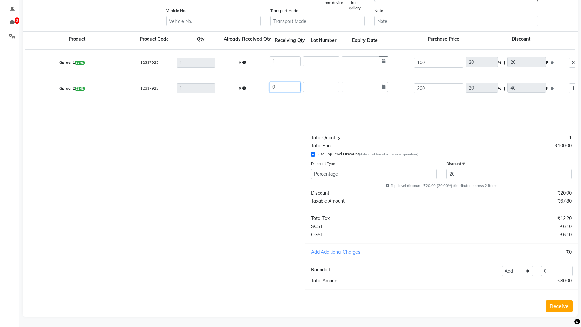
scroll to position [0, 0]
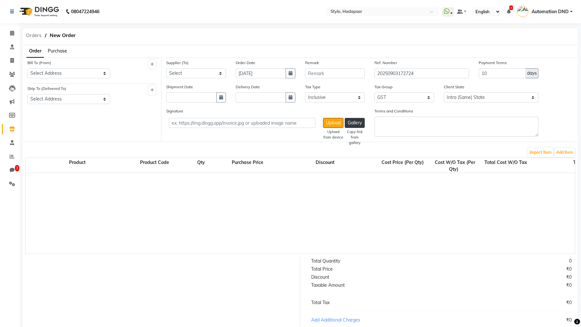
click at [33, 36] on span "Orders" at bounding box center [34, 36] width 22 height 12
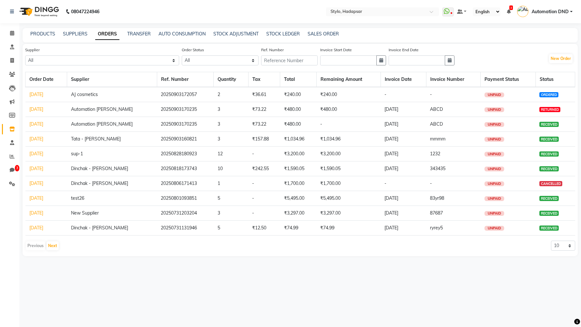
click at [30, 93] on link "Sep 03, 2025" at bounding box center [36, 95] width 14 height 6
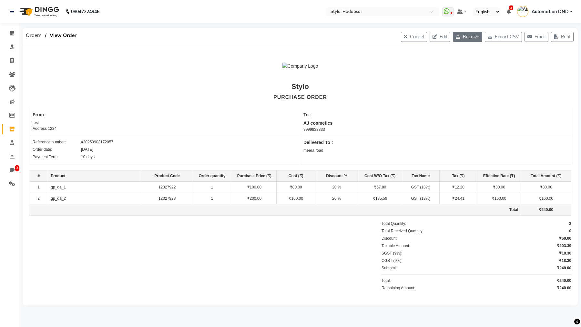
click at [464, 39] on button "Receive" at bounding box center [467, 37] width 29 height 10
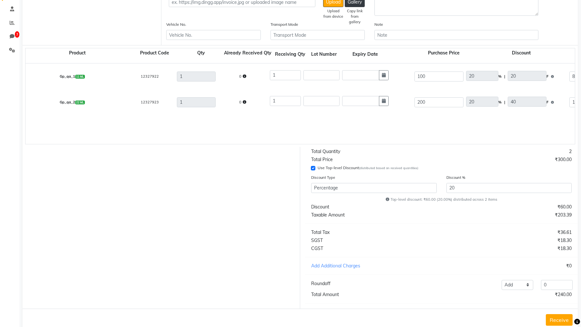
scroll to position [141, 0]
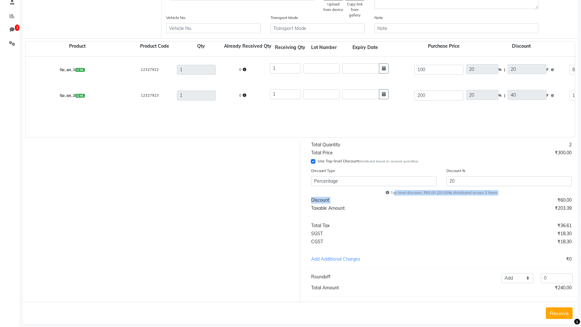
drag, startPoint x: 394, startPoint y: 194, endPoint x: 502, endPoint y: 200, distance: 108.6
click at [502, 200] on div "Total Quantity 2 Total Price ₹300.00 Use Top-level Discount (distributed based …" at bounding box center [441, 221] width 282 height 162
drag, startPoint x: 277, startPoint y: 94, endPoint x: 266, endPoint y: 94, distance: 10.6
click at [266, 94] on div "Gp_qa_2 22 ML 12327923 1 0 1 200 20 % | 40 F 160 135.59 135.59 None Lmn ama xyz…" at bounding box center [575, 96] width 1108 height 26
click at [321, 114] on div "Gp_qa_1 11 ML 12327922 1 0 1 100 20 % | 20 F 80 67.8 67.8 None Lmn ama xyz test…" at bounding box center [574, 97] width 1098 height 81
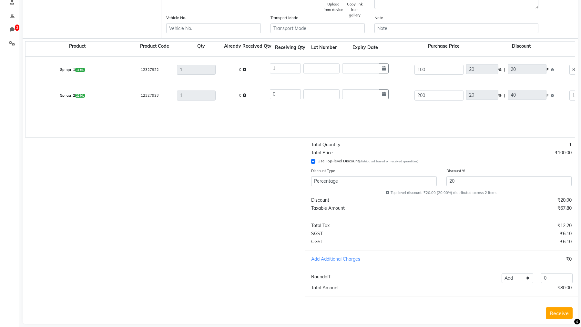
drag, startPoint x: 391, startPoint y: 192, endPoint x: 502, endPoint y: 194, distance: 110.3
click at [502, 194] on div "Top-level discount: ₹20.00 (20.00%) distributed across 2 items" at bounding box center [441, 192] width 270 height 5
click at [485, 193] on div "Top-level discount: ₹20.00 (20.00%) distributed across 2 items" at bounding box center [441, 192] width 270 height 5
drag, startPoint x: 484, startPoint y: 193, endPoint x: 499, endPoint y: 193, distance: 15.5
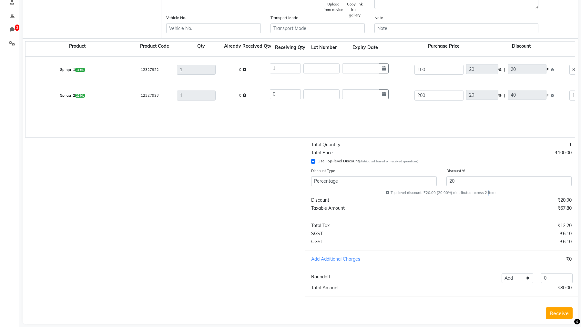
click at [499, 193] on div "Top-level discount: ₹20.00 (20.00%) distributed across 2 items" at bounding box center [441, 192] width 270 height 5
drag, startPoint x: 279, startPoint y: 92, endPoint x: 268, endPoint y: 93, distance: 11.6
click at [268, 93] on div "Gp_qa_2 22 ML 12327923 1 0 0 200 20 % | 40 F 160 135.59 0 None Lmn ama xyz test…" at bounding box center [575, 96] width 1108 height 26
drag, startPoint x: 500, startPoint y: 193, endPoint x: 271, endPoint y: 95, distance: 249.4
click at [271, 95] on form "Bill To (From) Select Address test testing 5march test Address 1234 ABC A/202, …" at bounding box center [300, 115] width 555 height 420
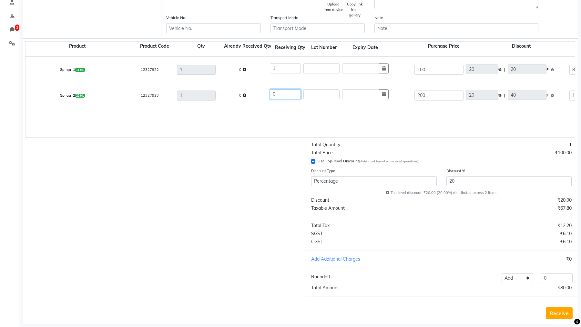
click at [273, 96] on input "0" at bounding box center [285, 94] width 31 height 10
drag, startPoint x: 270, startPoint y: 94, endPoint x: 261, endPoint y: 94, distance: 9.0
click at [261, 94] on div "Gp_qa_2 22 ML 12327923 1 0 0 200 20 % | 40 F 160 135.59 0 None Lmn ama xyz test…" at bounding box center [575, 96] width 1108 height 26
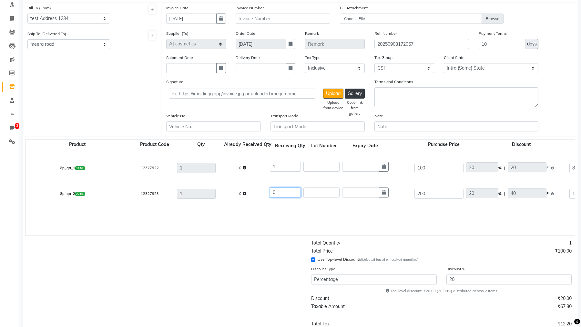
scroll to position [57, 0]
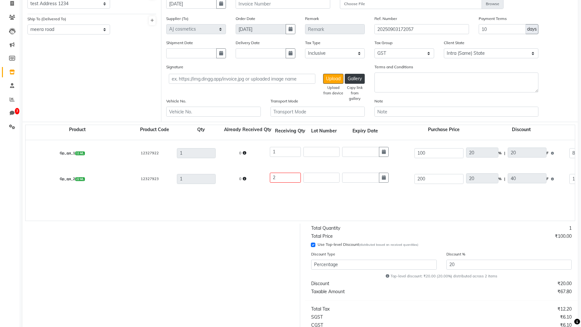
click at [274, 188] on div "Gp_qa_2 22 ML 12327923 1 0 2 200 20 % | 40 F 160 135.59 0 None Lmn ama xyz test…" at bounding box center [575, 179] width 1108 height 26
drag, startPoint x: 285, startPoint y: 178, endPoint x: 269, endPoint y: 179, distance: 16.8
click at [269, 179] on div "2" at bounding box center [340, 179] width 144 height 15
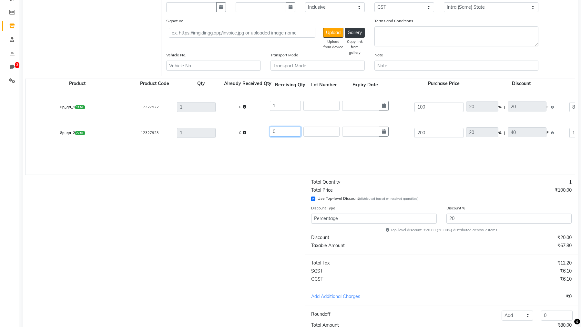
scroll to position [104, 0]
drag, startPoint x: 484, startPoint y: 229, endPoint x: 496, endPoint y: 229, distance: 11.6
click at [496, 229] on div "Top-level discount: ₹20.00 (20.00%) distributed across 2 items" at bounding box center [441, 229] width 270 height 5
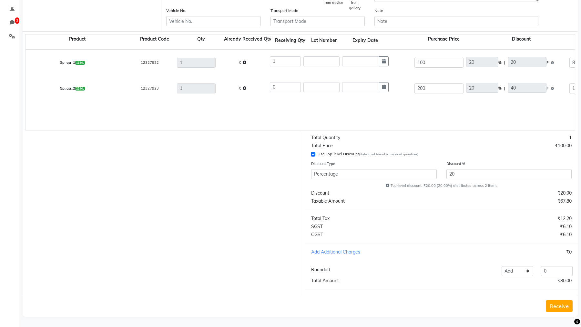
scroll to position [0, 0]
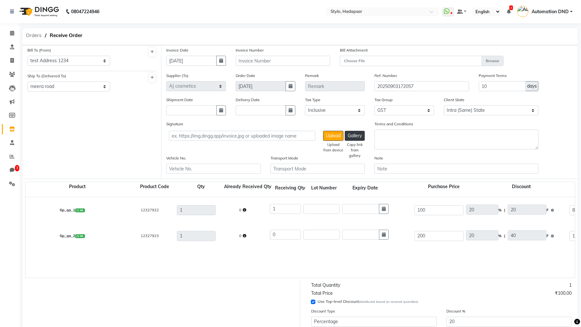
click at [28, 32] on span "Orders" at bounding box center [34, 36] width 22 height 12
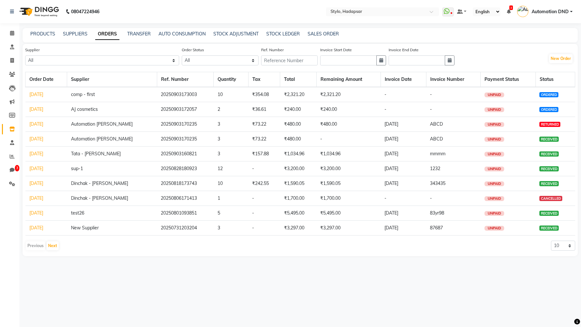
click at [46, 90] on td "Sep 03, 2025" at bounding box center [46, 94] width 42 height 15
click at [43, 97] on link "Sep 03, 2025" at bounding box center [36, 95] width 14 height 6
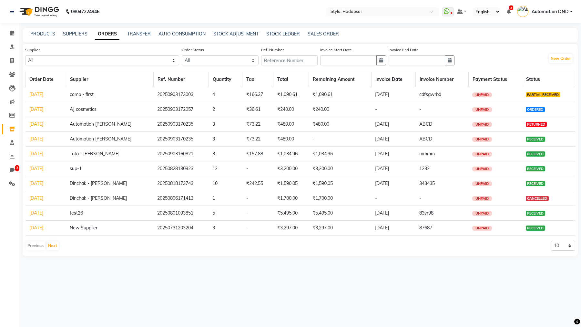
click at [52, 91] on td "Sep 03, 2025" at bounding box center [45, 94] width 41 height 15
click at [41, 92] on link "Sep 03, 2025" at bounding box center [36, 95] width 14 height 6
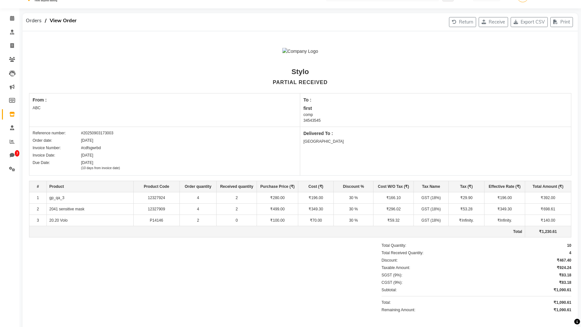
scroll to position [12, 0]
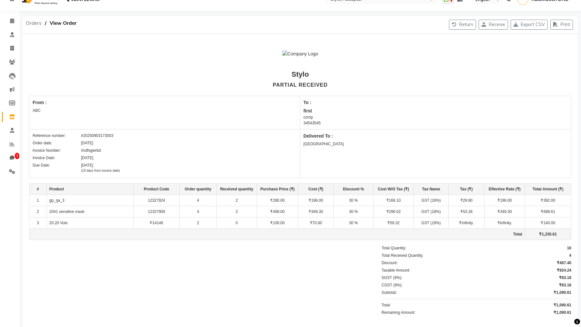
click at [34, 23] on span "Orders" at bounding box center [34, 23] width 22 height 12
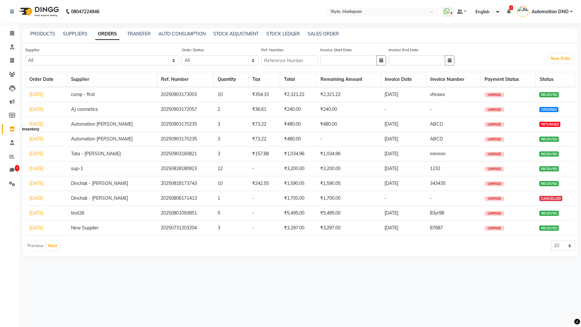
click at [12, 129] on icon at bounding box center [11, 129] width 5 height 5
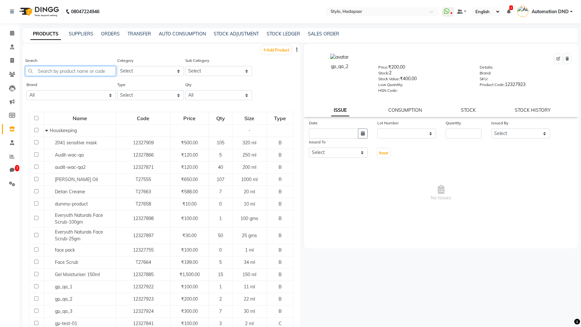
click at [58, 69] on input "text" at bounding box center [70, 71] width 91 height 10
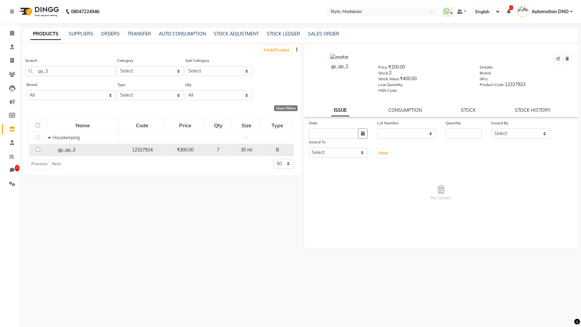
click at [69, 149] on span "gp_qa_3" at bounding box center [66, 150] width 17 height 6
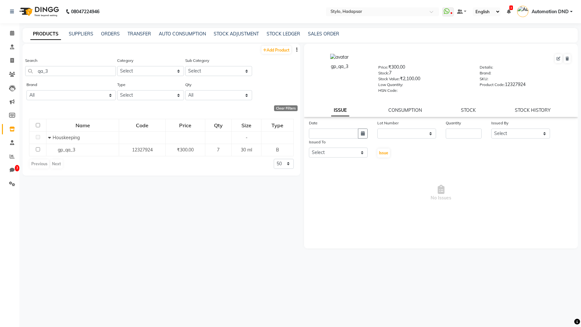
click at [516, 106] on div "gp_qa_3 Price: ₹300.00 Stock: 7 Stock Value: ₹2,100.00 Low Quantity: HSN Code: …" at bounding box center [441, 80] width 274 height 73
click at [516, 109] on link "STOCK HISTORY" at bounding box center [532, 110] width 36 height 6
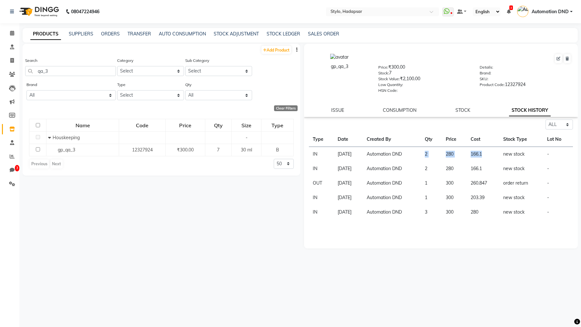
drag, startPoint x: 496, startPoint y: 154, endPoint x: 420, endPoint y: 157, distance: 75.5
click at [420, 157] on tr "IN Sep 03, 2025 Automation DND 2 280 166.1 new stock -" at bounding box center [441, 154] width 264 height 15
drag, startPoint x: 314, startPoint y: 154, endPoint x: 544, endPoint y: 159, distance: 230.3
click at [516, 159] on tr "IN Sep 03, 2025 Automation DND 2 280 166.1 new stock -" at bounding box center [441, 154] width 264 height 15
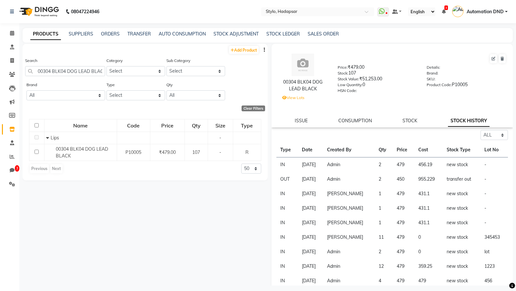
select select "all"
click at [400, 121] on div "ISSUE CONSUMPTION STOCK STOCK HISTORY" at bounding box center [392, 120] width 226 height 7
click at [406, 121] on link "STOCK" at bounding box center [410, 121] width 15 height 6
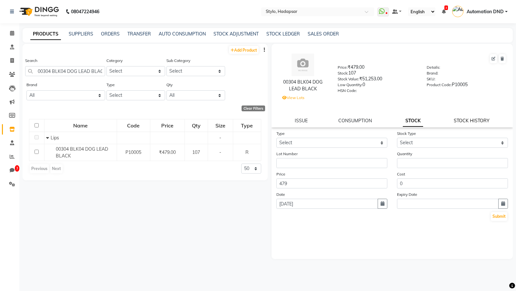
click at [463, 120] on link "STOCK HISTORY" at bounding box center [472, 121] width 36 height 6
select select "all"
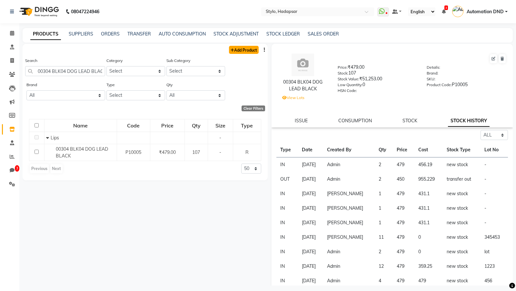
click at [244, 49] on link "Add Product" at bounding box center [244, 50] width 30 height 8
select select "true"
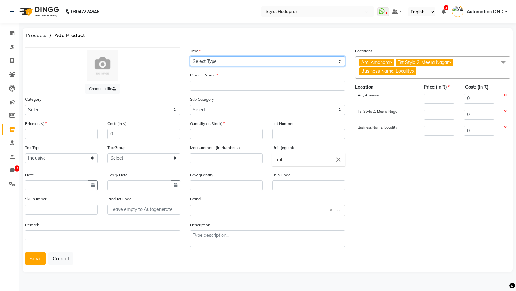
click at [205, 61] on select "Select Type Both Retail Consumable" at bounding box center [267, 61] width 155 height 10
select select "B"
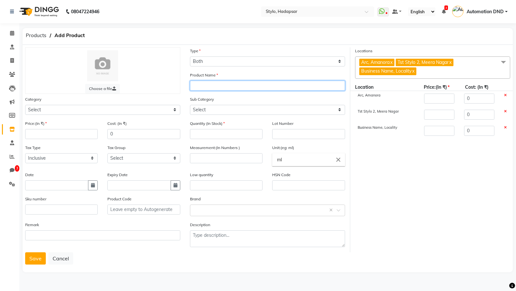
click at [201, 87] on input "text" at bounding box center [267, 86] width 155 height 10
type input "gp_qa_1"
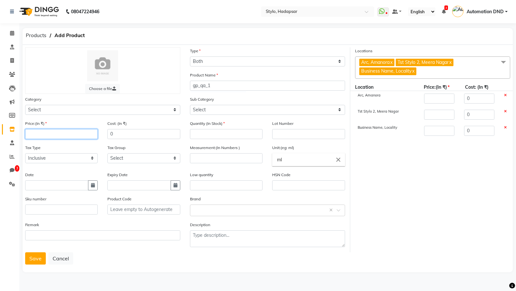
click at [58, 133] on input "number" at bounding box center [61, 134] width 73 height 10
type input "1"
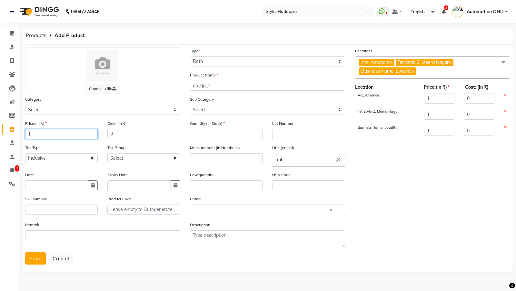
type input "10"
type input "100"
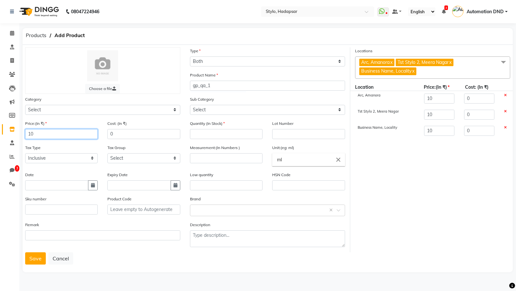
type input "100"
type input "8"
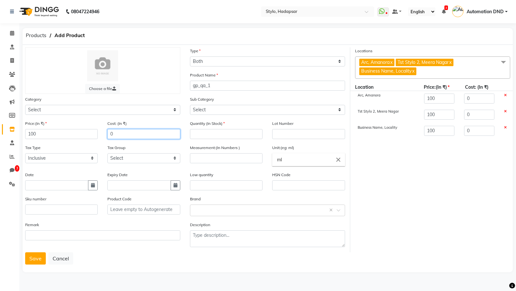
type input "8"
type input "80"
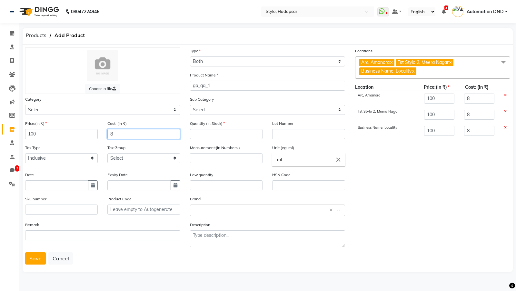
type input "80"
click at [217, 134] on input "number" at bounding box center [226, 134] width 73 height 10
type input "1"
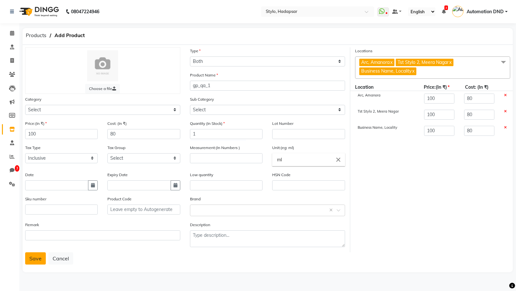
click at [39, 259] on button "Save" at bounding box center [35, 258] width 21 height 12
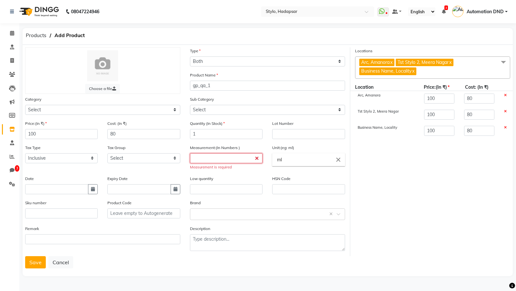
click at [213, 163] on input "number" at bounding box center [226, 158] width 73 height 10
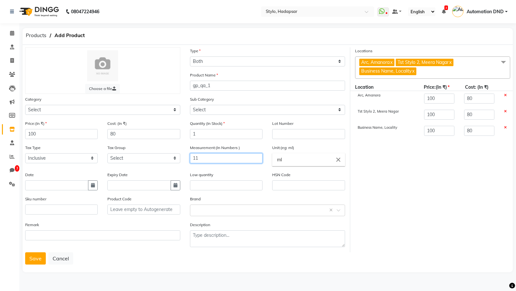
type input "11"
click at [37, 265] on div "Choose a file Type Select Type Both Retail Consumable Product Name gp_qa_1 Cate…" at bounding box center [268, 158] width 490 height 227
click at [37, 258] on button "Save" at bounding box center [35, 258] width 21 height 12
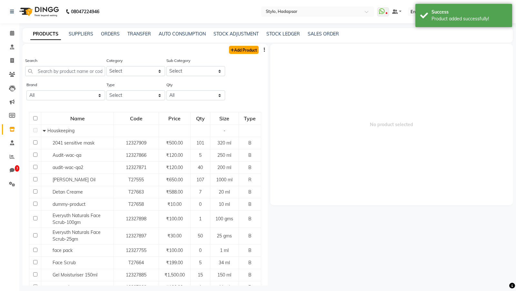
click at [234, 47] on link "Add Product" at bounding box center [244, 50] width 30 height 8
select select "true"
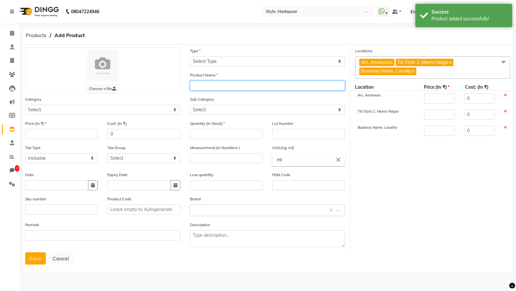
click at [223, 87] on input "text" at bounding box center [267, 86] width 155 height 10
paste input "gp_qa_1"
type input "gp_qa_2"
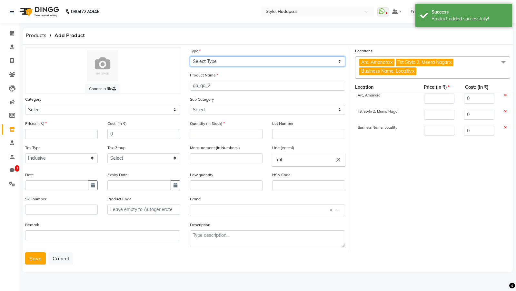
click at [202, 63] on select "Select Type Both Retail Consumable" at bounding box center [267, 61] width 155 height 10
select select "B"
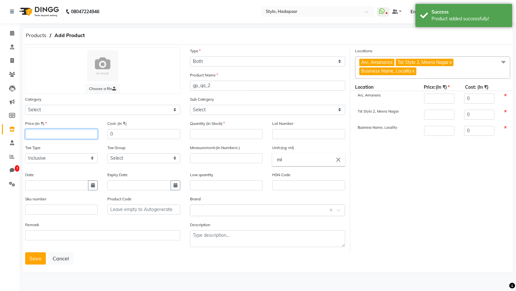
click at [63, 136] on input "number" at bounding box center [61, 134] width 73 height 10
type input "2"
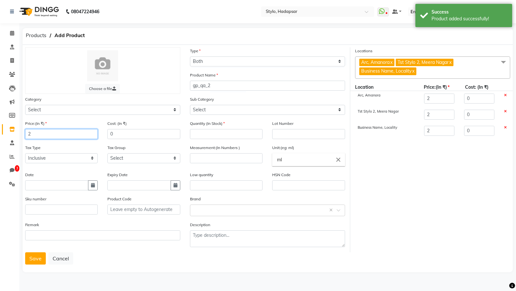
type input "20"
type input "200"
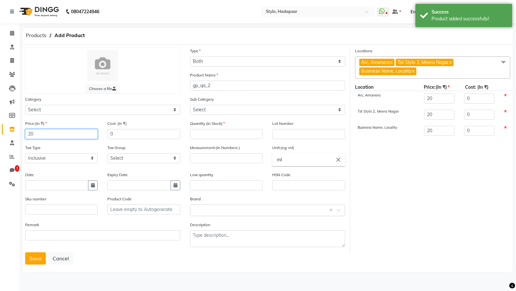
type input "200"
type input "1"
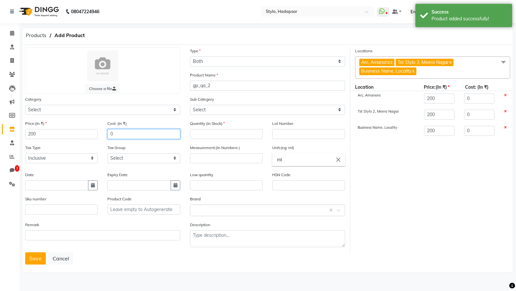
type input "1"
type input "18"
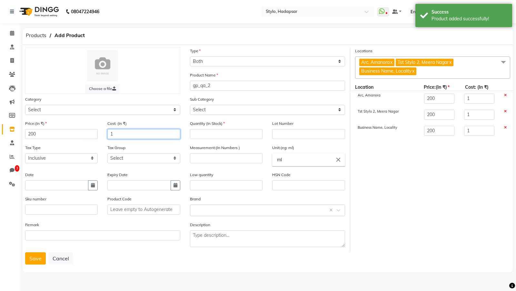
type input "18"
type input "180"
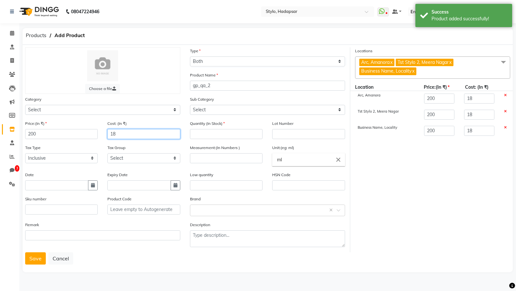
type input "180"
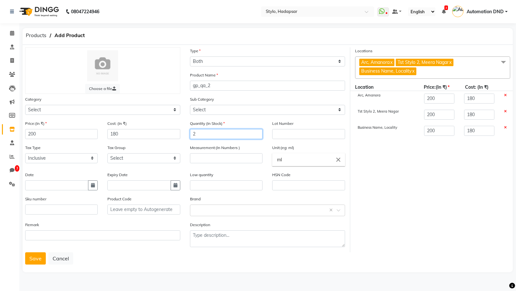
type input "2"
click at [198, 157] on input "2" at bounding box center [226, 158] width 73 height 10
type input "22"
click at [33, 256] on button "Save" at bounding box center [35, 258] width 21 height 12
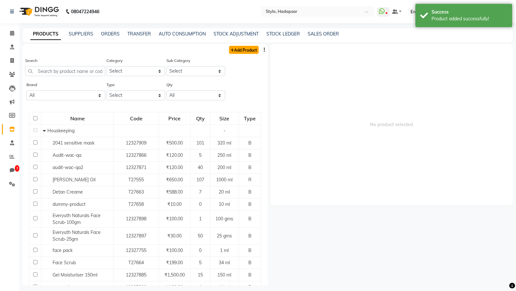
click at [240, 50] on link "Add Product" at bounding box center [244, 50] width 30 height 8
select select "true"
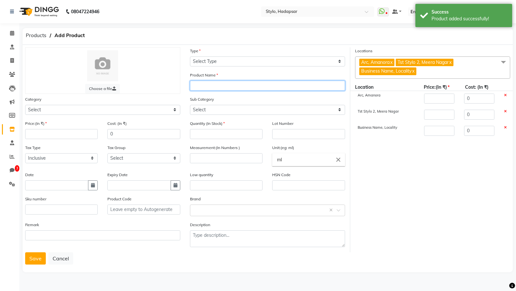
click at [207, 85] on input "text" at bounding box center [267, 86] width 155 height 10
paste input "gp_qa_1"
type input "gp_qa_3"
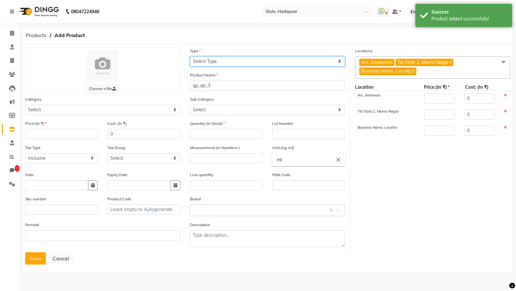
click at [233, 56] on select "Select Type Both Retail Consumable" at bounding box center [267, 61] width 155 height 10
select select "B"
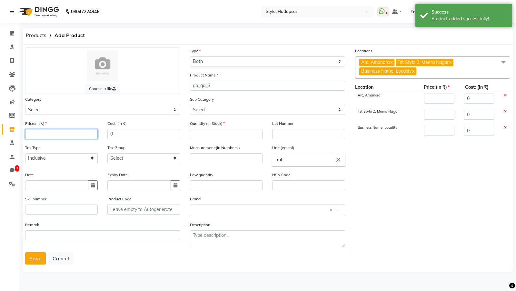
click at [68, 138] on input "number" at bounding box center [61, 134] width 73 height 10
type input "3"
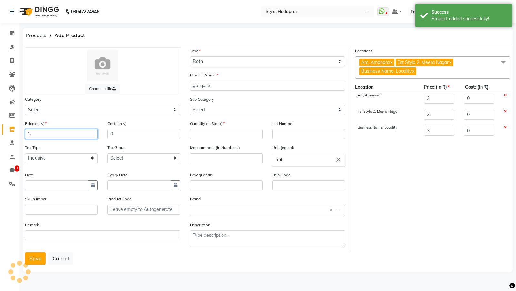
type input "30"
type input "300"
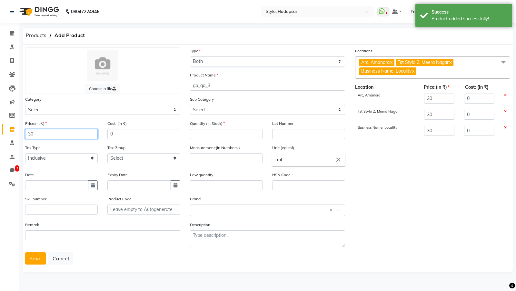
type input "300"
type input "2"
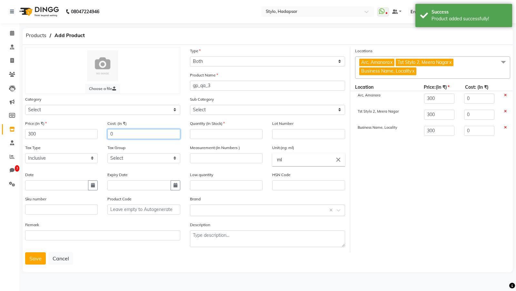
type input "2"
type input "28"
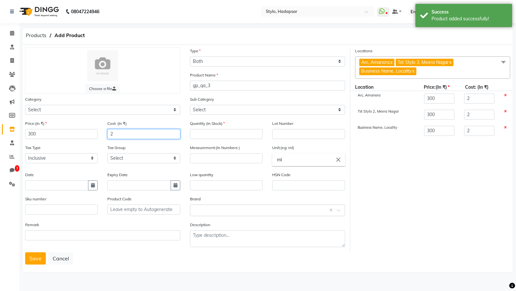
type input "28"
type input "280"
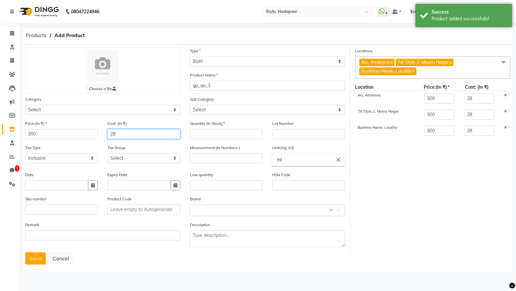
type input "280"
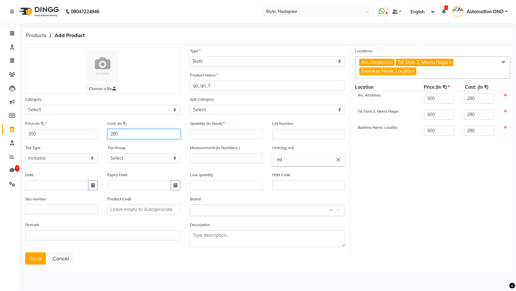
type input "280"
type input "3"
click at [204, 161] on input "number" at bounding box center [226, 158] width 73 height 10
type input "30"
click at [34, 256] on button "Save" at bounding box center [35, 258] width 21 height 12
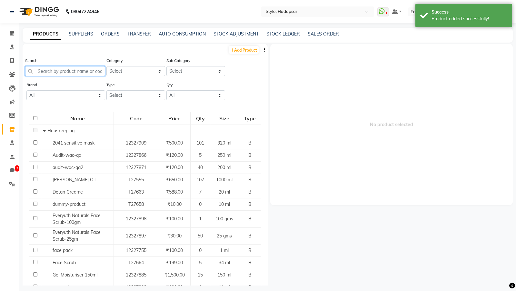
click at [61, 73] on input "text" at bounding box center [65, 71] width 80 height 10
paste input "gp_qa_1"
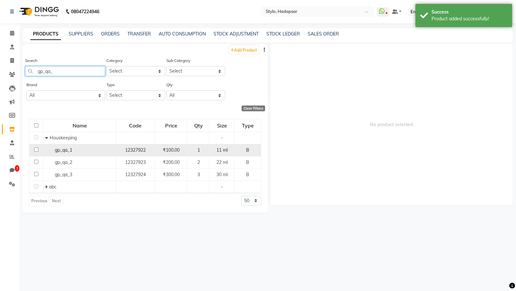
type input "gp_qa_"
click at [73, 147] on div "gp_qa_1" at bounding box center [79, 150] width 69 height 7
select select
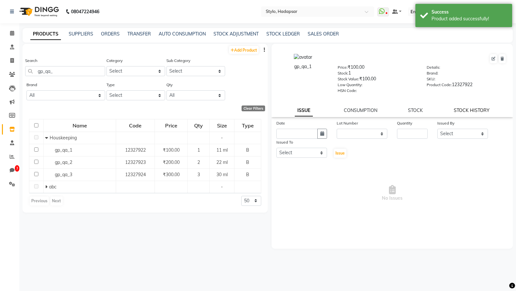
click at [465, 110] on link "STOCK HISTORY" at bounding box center [472, 110] width 36 height 6
select select "all"
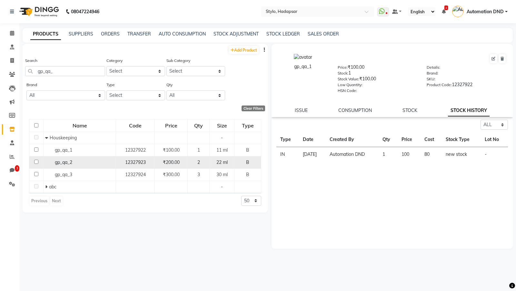
click at [95, 157] on td "gp_qa_2" at bounding box center [80, 162] width 73 height 12
click at [67, 161] on span "gp_qa_2" at bounding box center [63, 162] width 17 height 6
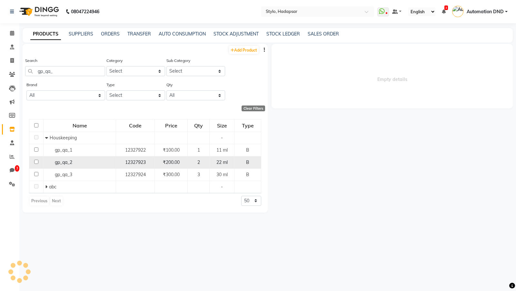
select select "all"
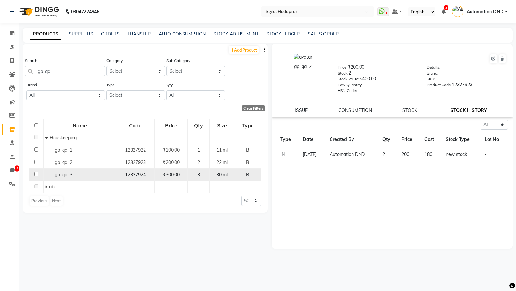
click at [66, 172] on span "gp_qa_3" at bounding box center [63, 175] width 17 height 6
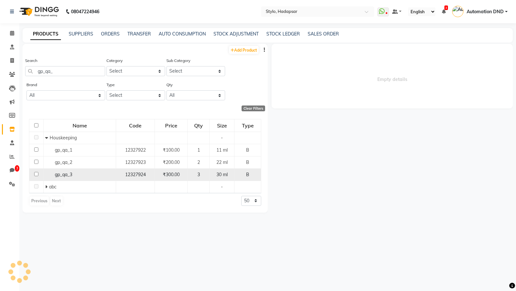
select select "all"
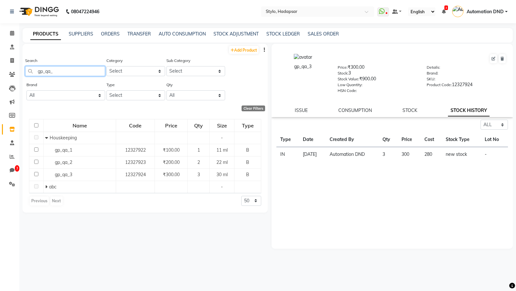
drag, startPoint x: 62, startPoint y: 72, endPoint x: 35, endPoint y: 72, distance: 27.1
click at [35, 72] on input "gp_qa_" at bounding box center [65, 71] width 80 height 10
click at [111, 34] on link "ORDERS" at bounding box center [110, 34] width 19 height 6
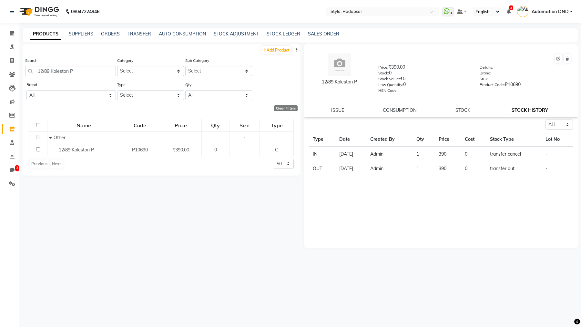
select select "all"
click at [12, 192] on li "Upcoming Tentative Confirm" at bounding box center [9, 192] width 19 height 3
click at [12, 184] on icon at bounding box center [12, 184] width 6 height 5
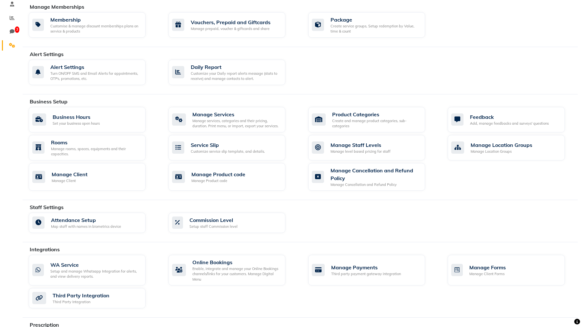
scroll to position [241, 0]
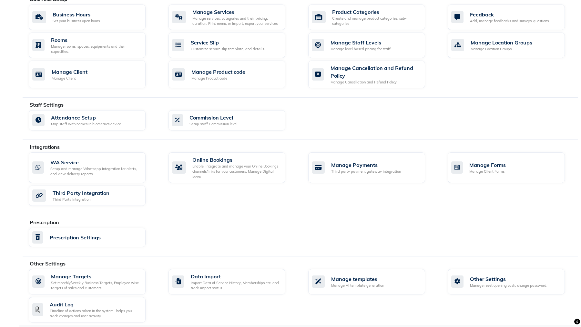
click at [511, 291] on div "Manage Targets Set monthly/weekly Business Targets, Employee wise targets of sa…" at bounding box center [303, 297] width 558 height 56
click at [500, 286] on div "Other Settings Manage reset opening cash, change password." at bounding box center [505, 281] width 117 height 25
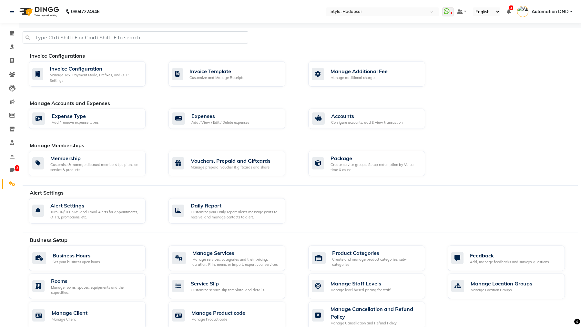
select select "2: 15"
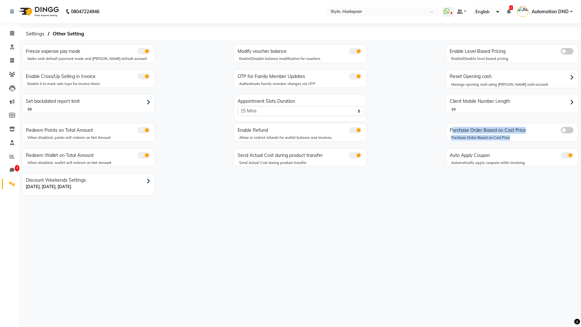
drag, startPoint x: 448, startPoint y: 132, endPoint x: 518, endPoint y: 135, distance: 70.4
click at [518, 135] on div "Purchase Order Based on Cost Price Purchase Order Based on Cost Price" at bounding box center [512, 132] width 132 height 17
click at [569, 131] on span at bounding box center [566, 130] width 13 height 6
click at [560, 131] on input "checkbox" at bounding box center [560, 131] width 0 height 0
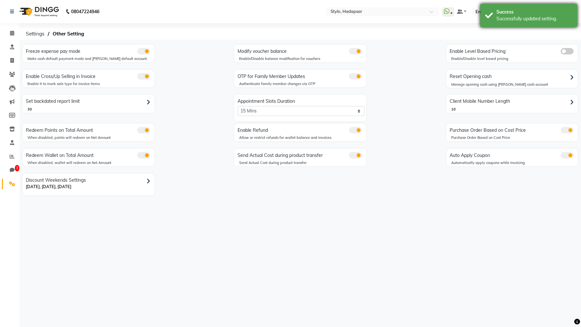
click at [530, 13] on div "Success" at bounding box center [534, 12] width 76 height 7
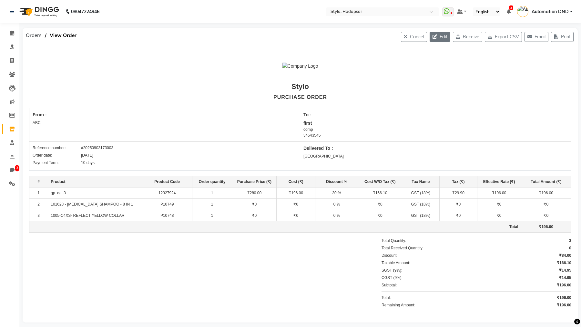
click at [432, 35] on icon "button" at bounding box center [435, 37] width 7 height 5
select select "8"
select select "77"
select select "772"
select select "true"
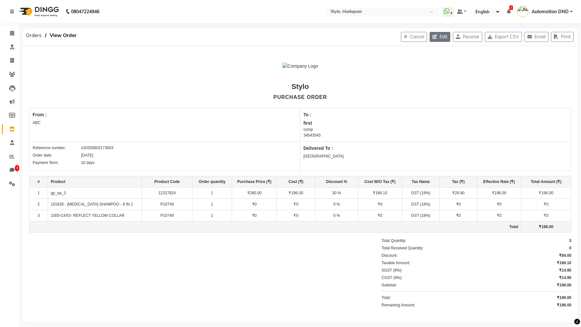
select select "1"
select select "percentage"
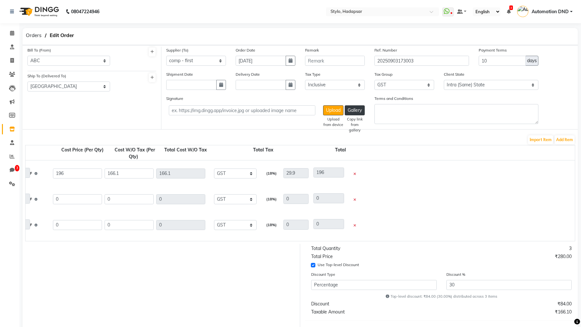
scroll to position [0, 338]
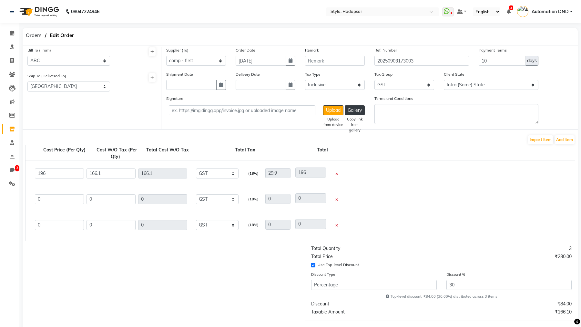
click at [336, 199] on icon at bounding box center [336, 200] width 3 height 4
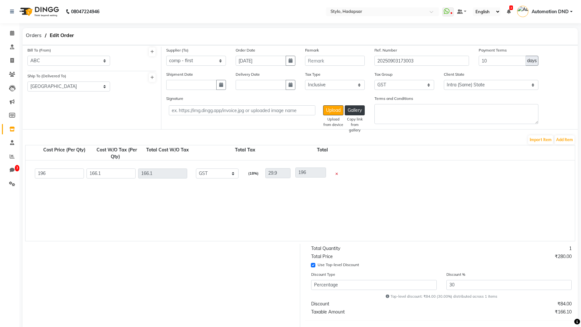
click at [562, 144] on div "Import Item Add Item" at bounding box center [300, 140] width 550 height 10
click at [569, 138] on button "Add Item" at bounding box center [564, 139] width 20 height 9
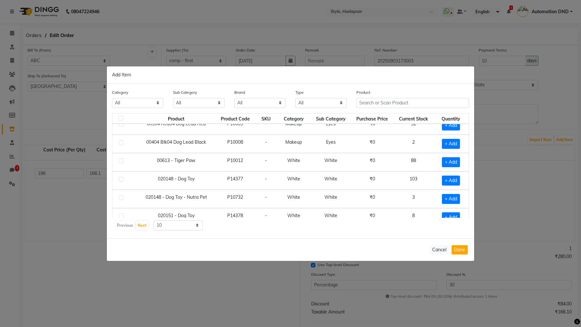
scroll to position [85, 0]
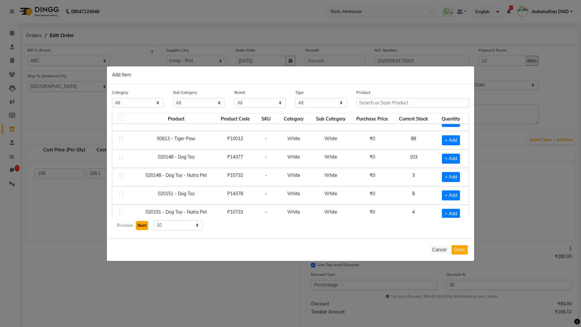
click at [140, 222] on button "Next" at bounding box center [142, 225] width 12 height 9
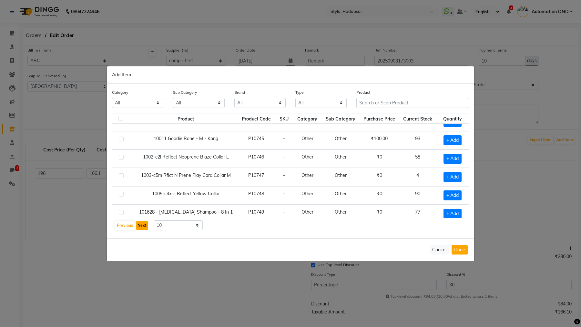
click at [140, 222] on button "Next" at bounding box center [142, 225] width 12 height 9
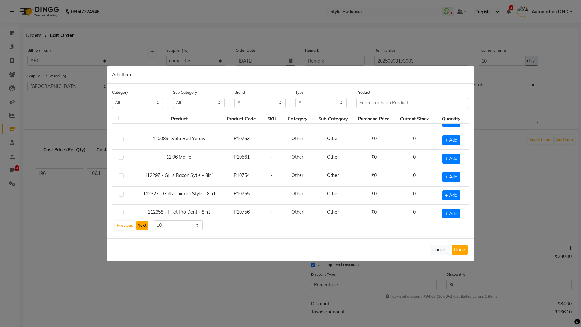
click at [140, 222] on button "Next" at bounding box center [142, 225] width 12 height 9
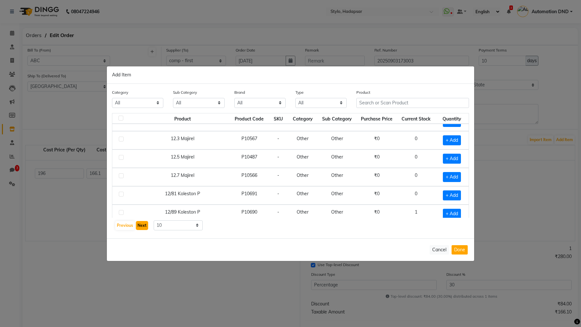
click at [141, 222] on button "Next" at bounding box center [142, 225] width 12 height 9
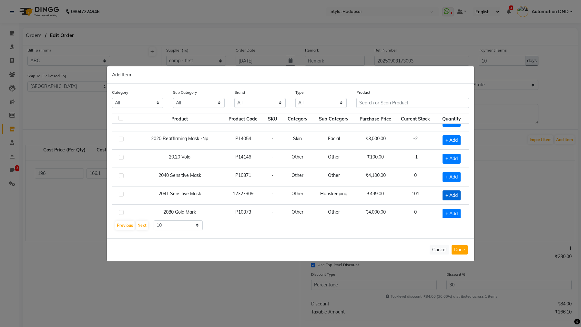
click at [456, 191] on span "+ Add" at bounding box center [451, 196] width 18 height 10
checkbox input "true"
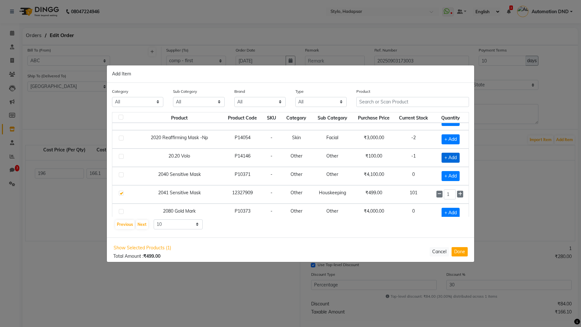
click at [448, 155] on span "+ Add" at bounding box center [450, 158] width 18 height 10
checkbox input "true"
click at [462, 252] on button "Done" at bounding box center [459, 251] width 16 height 9
select select "1"
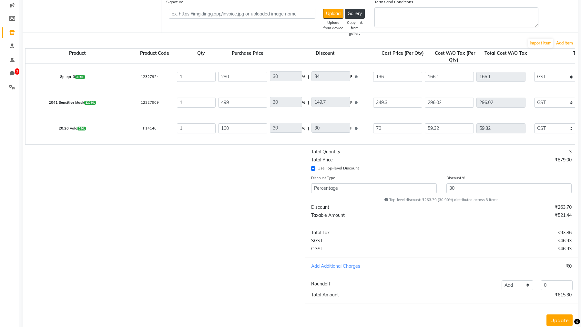
scroll to position [111, 0]
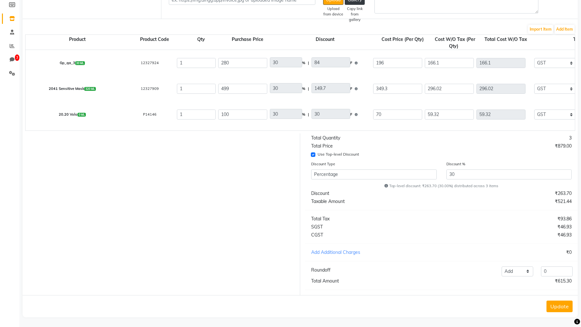
click at [555, 309] on button "Update" at bounding box center [559, 307] width 26 height 12
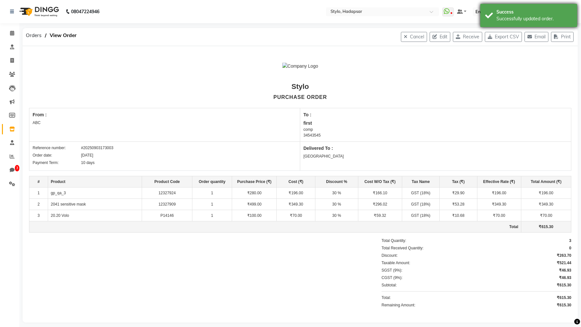
click at [507, 18] on div "Successfully updated order." at bounding box center [534, 18] width 76 height 7
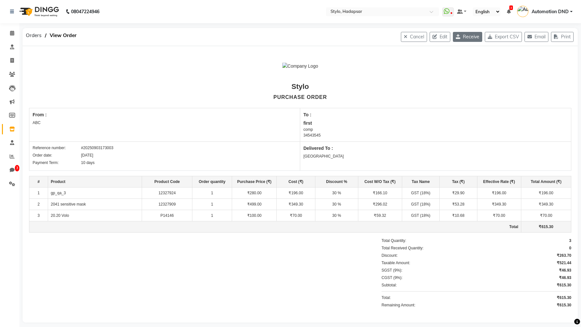
click at [472, 37] on button "Receive" at bounding box center [467, 37] width 29 height 10
select select "8"
select select "77"
select select "772"
select select "true"
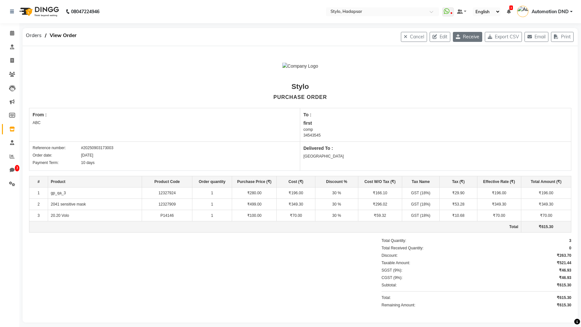
select select "1"
select select "percentage"
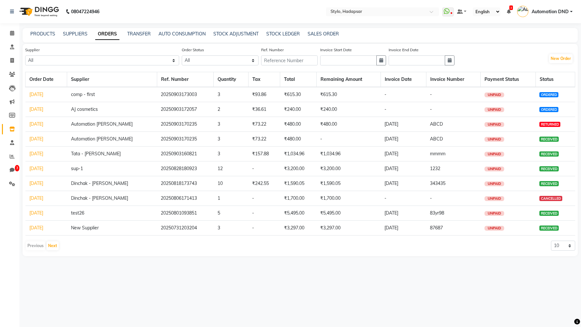
click at [43, 95] on link "Sep 03, 2025" at bounding box center [36, 95] width 14 height 6
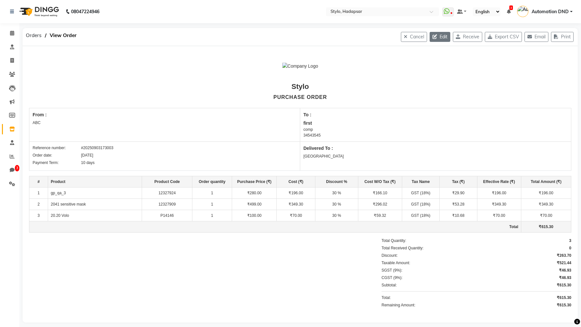
click at [436, 37] on button "Edit" at bounding box center [439, 37] width 21 height 10
select select "8"
select select "77"
select select "772"
select select "true"
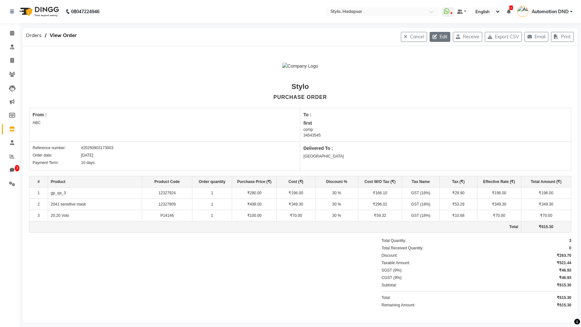
select select "1"
select select "percentage"
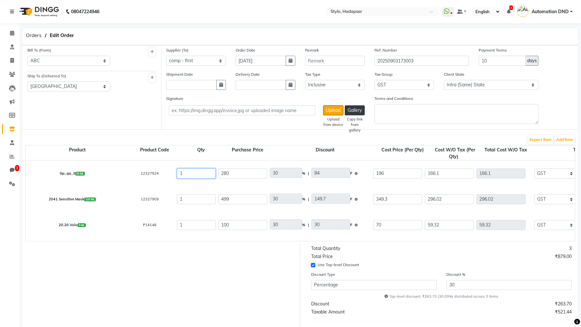
drag, startPoint x: 188, startPoint y: 174, endPoint x: 168, endPoint y: 174, distance: 20.6
type input "4"
type input "664.4"
type input "694.3"
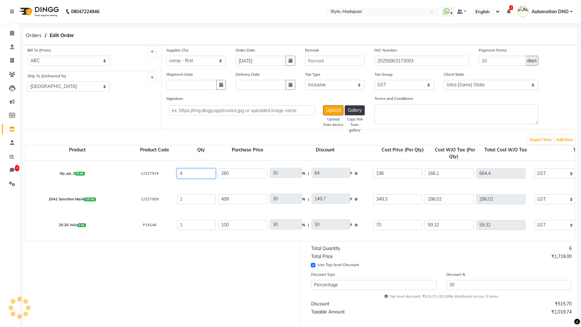
type input "119.59"
type input "783.99"
type input "4"
drag, startPoint x: 183, startPoint y: 202, endPoint x: 159, endPoint y: 198, distance: 24.8
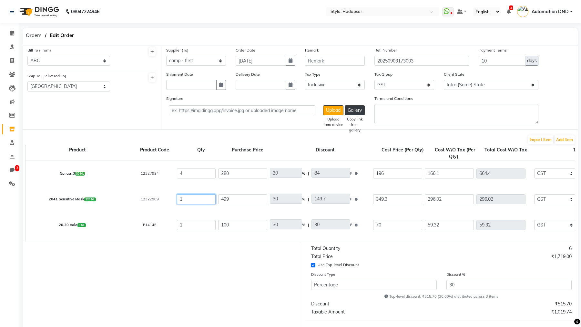
type input "4"
type input "1184.08"
type input "1237.36"
type input "213.13"
type input "1397.21"
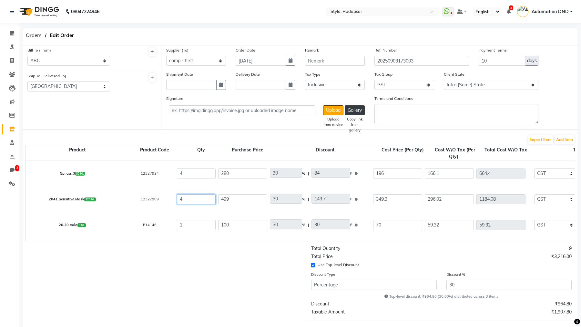
type input "4"
drag, startPoint x: 188, startPoint y: 226, endPoint x: 176, endPoint y: 226, distance: 11.9
click at [176, 226] on div "1" at bounding box center [195, 225] width 41 height 13
type input "2"
type input "118.64"
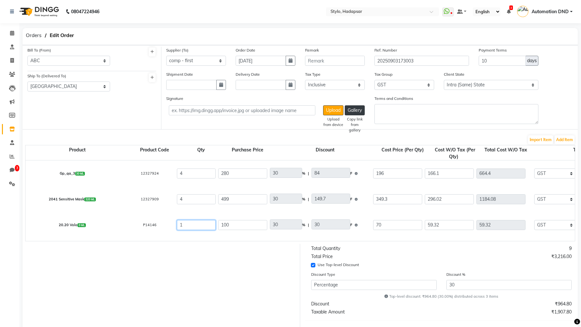
type input "129.32"
type input "21.36"
type input "140"
type input "2"
click at [210, 243] on form "Bill To (From) Select Address test testing 5march test Address 1234 ABC A/202, …" at bounding box center [300, 236] width 555 height 383
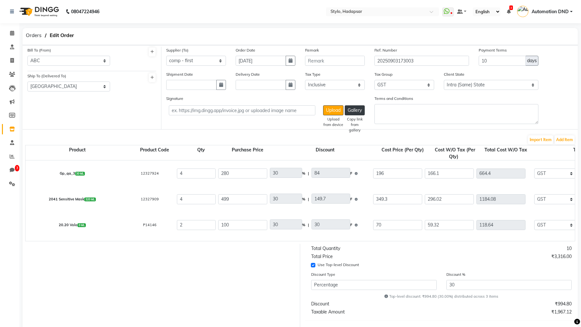
scroll to position [111, 0]
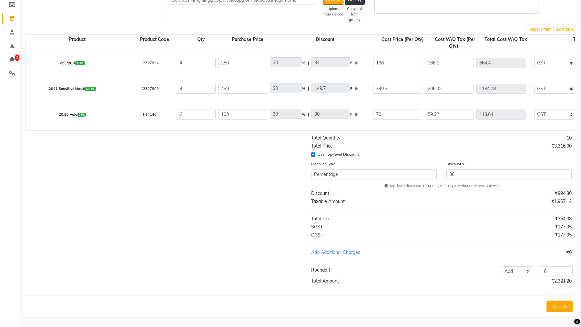
click at [558, 305] on button "Update" at bounding box center [559, 307] width 26 height 12
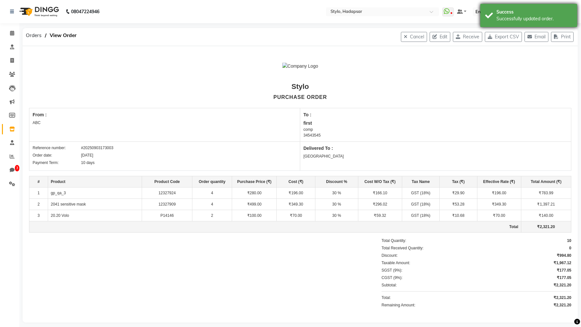
click at [511, 15] on div "Success" at bounding box center [534, 12] width 76 height 7
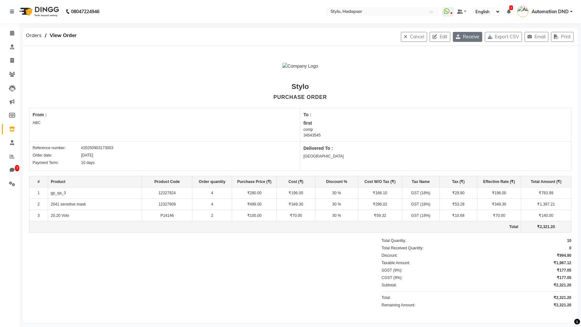
click at [462, 37] on button "Receive" at bounding box center [467, 37] width 29 height 10
select select "8"
select select "77"
select select "772"
select select "true"
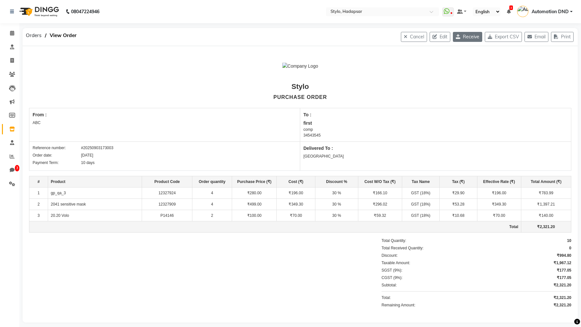
select select "1"
select select "percentage"
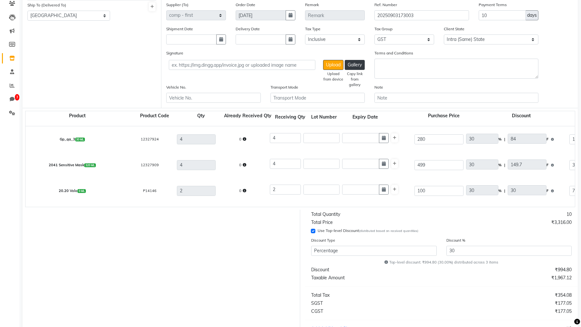
scroll to position [99, 0]
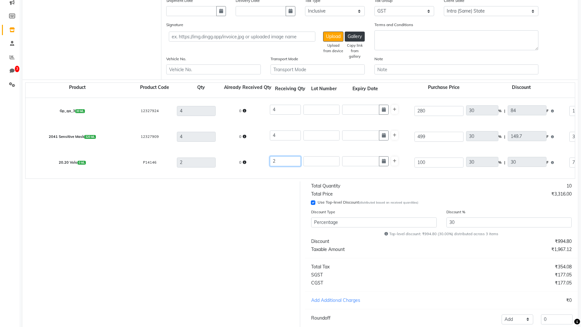
drag, startPoint x: 284, startPoint y: 164, endPoint x: 258, endPoint y: 161, distance: 26.3
click at [258, 161] on div "20.20 Volo 0 ML P14146 2 0 2 100 30 % | 30 F 70 59.32 118.64 None Lmn ama xyz t…" at bounding box center [575, 163] width 1108 height 26
type input "0"
type input "21.36"
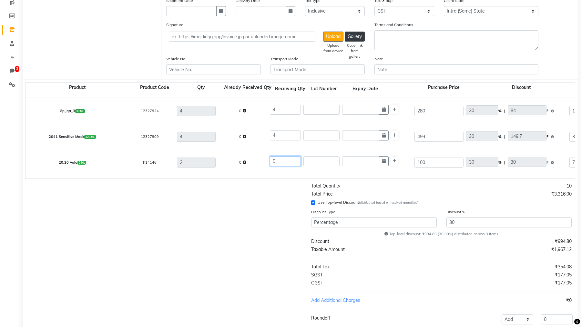
type input "0"
drag, startPoint x: 280, startPoint y: 134, endPoint x: 270, endPoint y: 134, distance: 10.6
click at [270, 134] on input "4" at bounding box center [285, 136] width 31 height 10
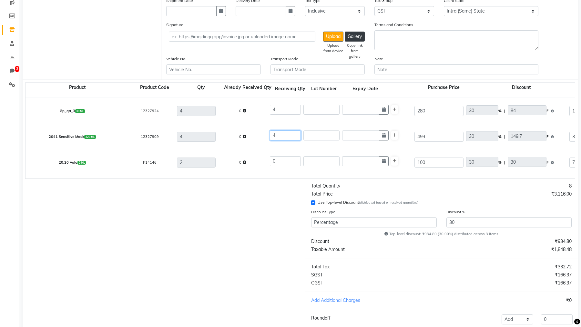
type input "2"
type input "592.04"
type input "805.17"
type input "106.57"
type input "698.61"
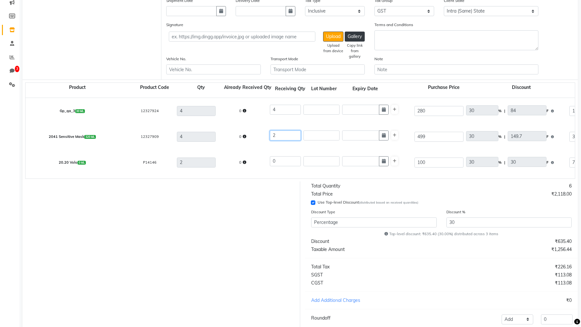
type input "2"
drag, startPoint x: 506, startPoint y: 231, endPoint x: 385, endPoint y: 232, distance: 121.0
click at [385, 232] on div "Top-level discount: ₹635.40 (30.00%) distributed across 3 items" at bounding box center [441, 234] width 270 height 5
click at [405, 235] on div "Top-level discount: ₹635.40 (30.00%) distributed across 3 items" at bounding box center [441, 234] width 270 height 5
drag, startPoint x: 391, startPoint y: 234, endPoint x: 501, endPoint y: 234, distance: 110.0
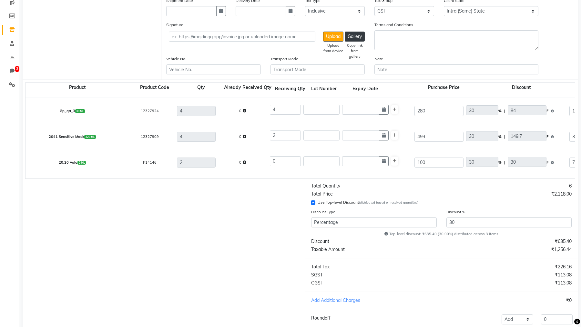
click at [501, 234] on div "Top-level discount: ₹635.40 (30.00%) distributed across 3 items" at bounding box center [441, 234] width 270 height 5
copy div "Top-level discount: ₹635.40 (30.00%) distributed across 3 items"
drag, startPoint x: 278, startPoint y: 161, endPoint x: 255, endPoint y: 161, distance: 23.2
click at [255, 161] on div "20.20 Volo 0 ML P14146 2 0 0 100 30 % | 30 F 70 59.32 0 None Lmn ama xyz testfi…" at bounding box center [575, 163] width 1108 height 26
type input "1"
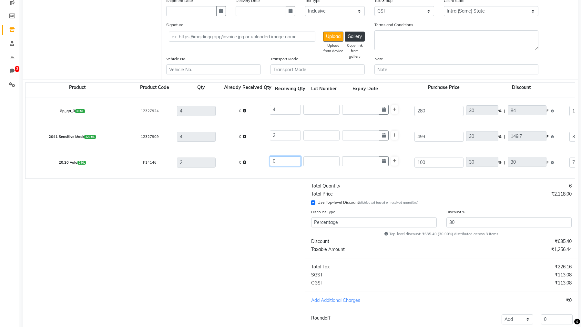
type input "59.32"
type input "10.68"
type input "70"
drag, startPoint x: 283, startPoint y: 161, endPoint x: 266, endPoint y: 161, distance: 17.4
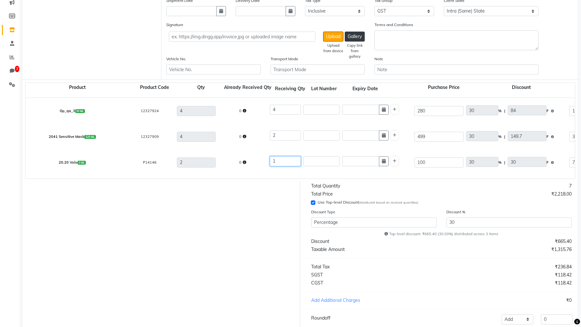
click at [266, 161] on div "20.20 Volo 0 ML P14146 2 0 1 100 30 % | 30 F 70 59.32 59.32 None Lmn ama xyz te…" at bounding box center [575, 163] width 1108 height 26
type input "0"
type input "10.68"
type input "0"
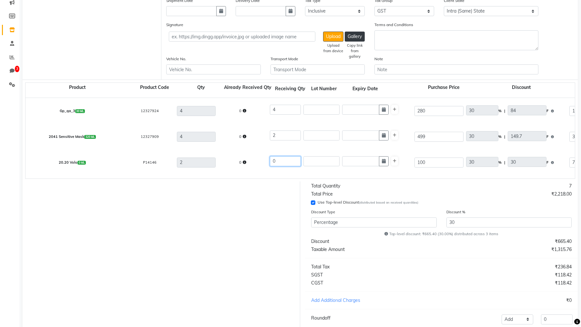
type input "0"
drag, startPoint x: 497, startPoint y: 235, endPoint x: 392, endPoint y: 236, distance: 105.5
click at [392, 236] on div "Top-level discount: ₹635.40 (30.00%) distributed across 3 items" at bounding box center [441, 234] width 270 height 5
copy div "Top-level discount: ₹635.40 (30.00%) distributed across 3 items"
click at [488, 237] on div "Total Quantity 6 Total Price ₹2,118.00 Use Top-level Discount (distributed base…" at bounding box center [441, 263] width 282 height 162
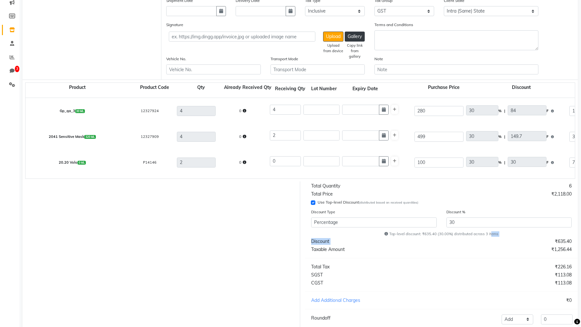
click at [489, 233] on div "Top-level discount: ₹635.40 (30.00%) distributed across 3 items" at bounding box center [441, 234] width 270 height 5
drag, startPoint x: 485, startPoint y: 234, endPoint x: 499, endPoint y: 233, distance: 13.6
click at [499, 233] on div "Top-level discount: ₹635.40 (30.00%) distributed across 3 items" at bounding box center [441, 234] width 270 height 5
drag, startPoint x: 278, startPoint y: 161, endPoint x: 267, endPoint y: 161, distance: 11.3
click at [267, 161] on div "20.20 Volo 0 ML P14146 2 0 0 100 30 % | 30 F 70 59.32 0 None Lmn ama xyz testfi…" at bounding box center [575, 163] width 1108 height 26
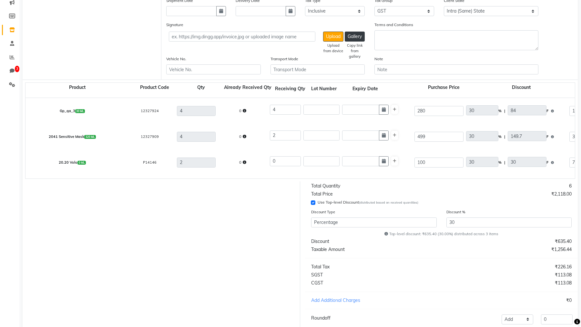
drag, startPoint x: 484, startPoint y: 235, endPoint x: 497, endPoint y: 235, distance: 12.3
click at [497, 235] on div "Top-level discount: ₹635.40 (30.00%) distributed across 3 items" at bounding box center [441, 234] width 270 height 5
click at [472, 232] on div "Top-level discount: ₹635.40 (30.00%) distributed across 3 items" at bounding box center [441, 234] width 270 height 5
click at [474, 235] on div "Top-level discount: ₹635.40 (30.00%) distributed across 3 items" at bounding box center [441, 234] width 270 height 5
drag, startPoint x: 473, startPoint y: 235, endPoint x: 501, endPoint y: 235, distance: 28.1
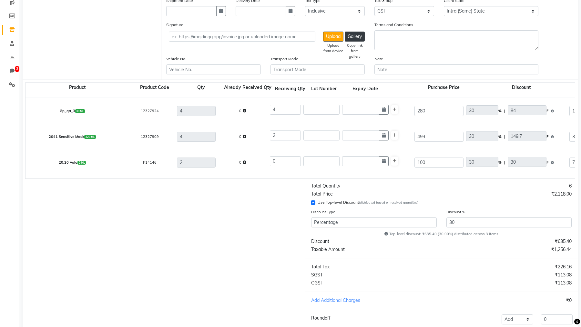
click at [501, 235] on div "Top-level discount: ₹635.40 (30.00%) distributed across 3 items" at bounding box center [441, 234] width 270 height 5
copy div "across 3 items"
click at [453, 235] on div "Top-level discount: ₹635.40 (30.00%) distributed across 3 items" at bounding box center [441, 234] width 270 height 5
drag, startPoint x: 453, startPoint y: 235, endPoint x: 505, endPoint y: 232, distance: 52.0
click at [505, 232] on div "Top-level discount: ₹635.40 (30.00%) distributed across 3 items" at bounding box center [441, 234] width 270 height 5
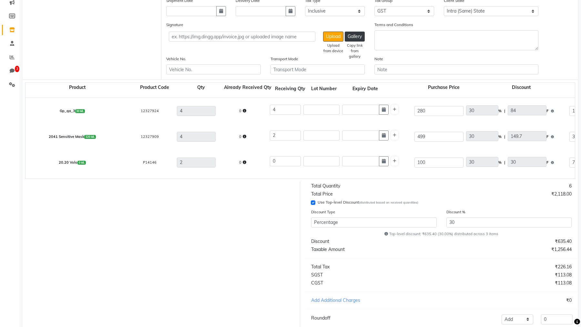
copy div "distributed across 3 items"
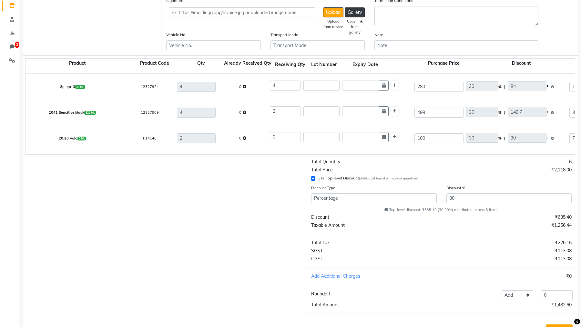
scroll to position [148, 0]
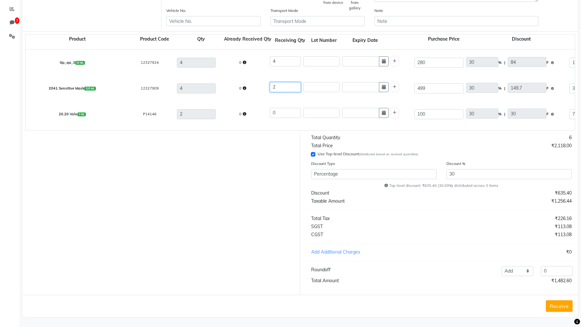
drag, startPoint x: 280, startPoint y: 85, endPoint x: 264, endPoint y: 84, distance: 16.1
click at [264, 84] on div "2041 Sensitive Mask 320 ML 12327909 4 0 2 499 30 % | 149.7 F 349.3 296.02 592.0…" at bounding box center [575, 88] width 1108 height 26
type input "4"
type input "1184.08"
type input "1290.65"
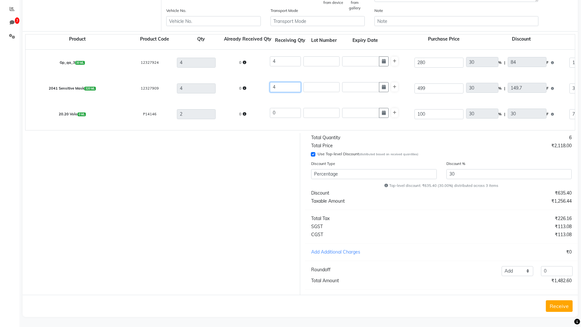
type input "213.13"
type input "1397.21"
type input "4"
drag, startPoint x: 281, startPoint y: 112, endPoint x: 265, endPoint y: 112, distance: 16.1
click at [265, 112] on div "20.20 Volo 0 ML P14146 2 0 0 100 30 % | 30 F 70 59.32 0 None Lmn ama xyz testfi…" at bounding box center [575, 114] width 1108 height 26
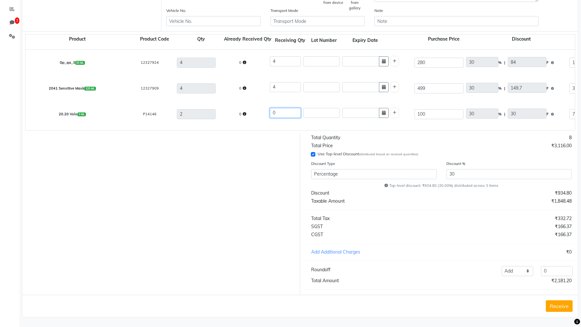
type input "2"
type input "118.64"
type input "21.36"
type input "140"
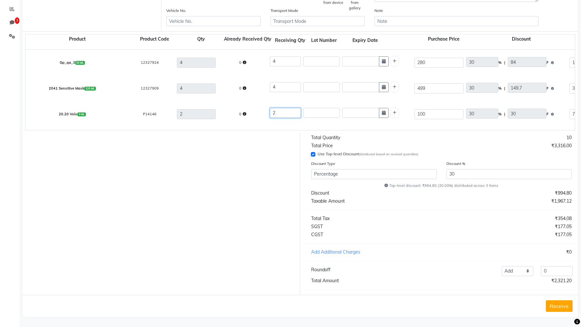
type input "2"
drag, startPoint x: 279, startPoint y: 85, endPoint x: 259, endPoint y: 87, distance: 19.5
click at [259, 87] on div "2041 Sensitive Mask 320 ML 12327909 4 0 4 499 30 % | 149.7 F 349.3 296.02 1184.…" at bounding box center [575, 88] width 1108 height 26
type input "2"
type input "592.04"
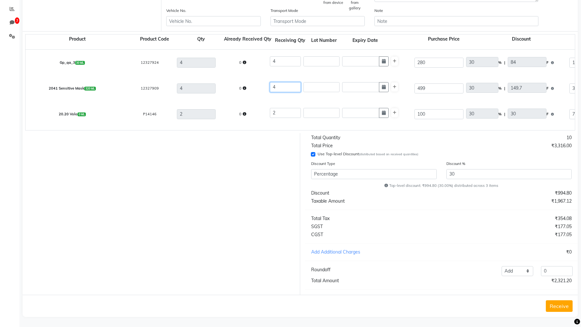
type input "805.17"
type input "106.57"
type input "698.61"
type input "2"
drag, startPoint x: 283, startPoint y: 64, endPoint x: 260, endPoint y: 58, distance: 24.3
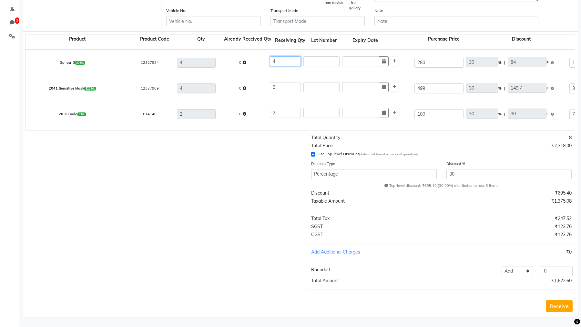
click at [260, 58] on div "Gp_qa_3 30 ML 12327924 4 0 4 280 30 % | 84 F 196 166.1 664.4 None Lmn ama xyz t…" at bounding box center [575, 63] width 1108 height 26
type input "2"
type input "332.2"
type input "451.79"
type input "59.8"
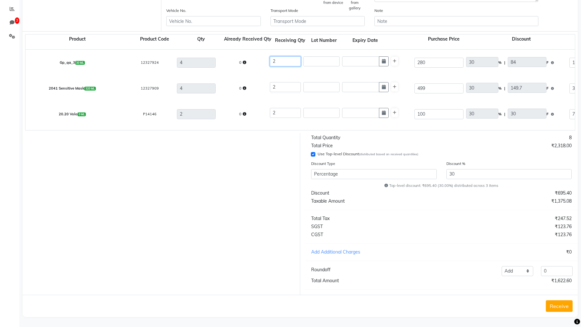
type input "392"
type input "2"
drag, startPoint x: 285, startPoint y: 105, endPoint x: 286, endPoint y: 115, distance: 10.0
click at [286, 115] on div "20.20 Volo 0 ML P14146 2 0 2 100 30 % | 30 F 70 59.32 118.64 None Lmn ama xyz t…" at bounding box center [575, 114] width 1108 height 26
type input "0"
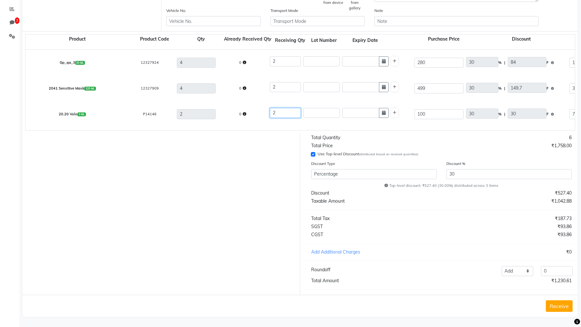
type input "0"
type input "21.36"
type input "0"
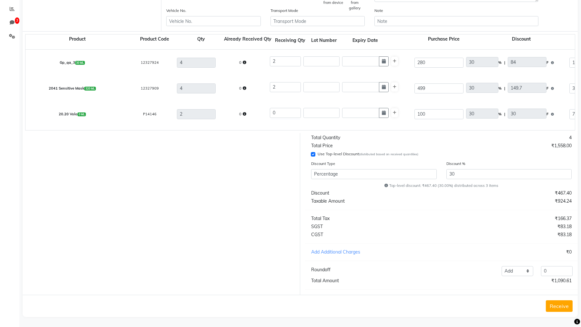
click at [261, 157] on div at bounding box center [159, 214] width 282 height 162
click at [553, 307] on button "Receive" at bounding box center [558, 307] width 27 height 12
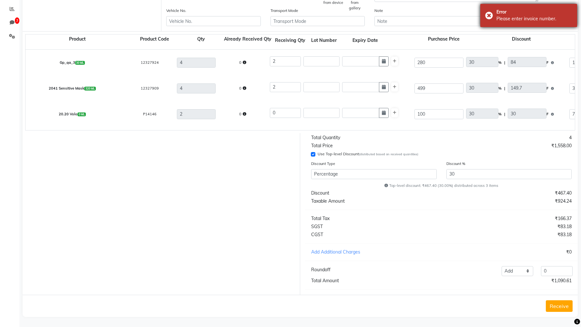
click at [506, 21] on div "Please enter invoice number." at bounding box center [534, 18] width 76 height 7
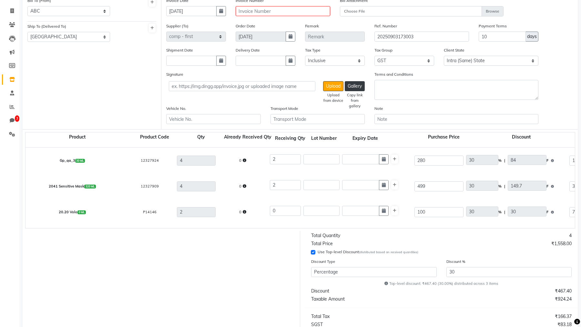
scroll to position [0, 0]
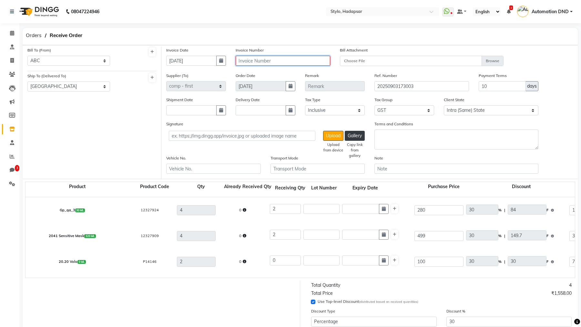
click at [251, 57] on input "text" at bounding box center [282, 61] width 95 height 10
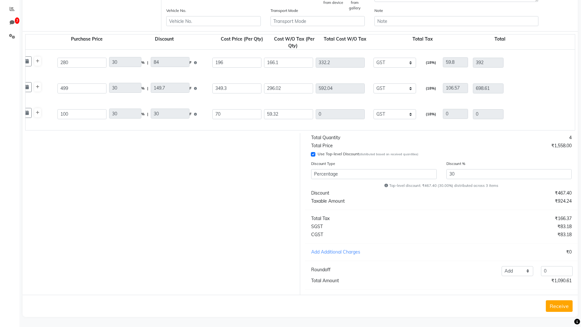
scroll to position [0, 358]
type input "cdfsgwrbd"
click at [564, 307] on button "Receive" at bounding box center [558, 307] width 27 height 12
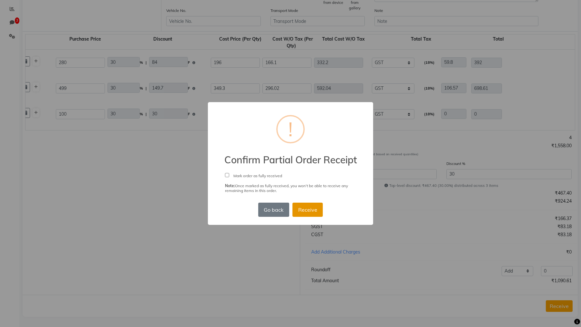
click at [312, 207] on button "Receive" at bounding box center [307, 210] width 30 height 14
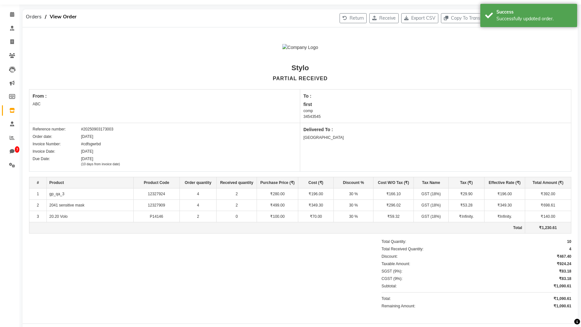
scroll to position [73, 0]
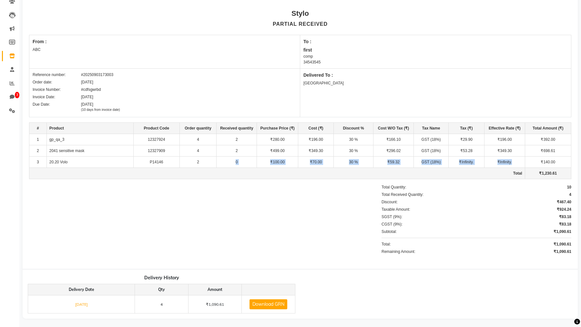
drag, startPoint x: 232, startPoint y: 158, endPoint x: 524, endPoint y: 162, distance: 291.6
click at [524, 162] on tr "3 20.20 Volo P14146 2 0 ₹100.00 ₹70.00 30 % ₹59.32 GST (18%) ₹Infinity. ₹Infini…" at bounding box center [300, 162] width 542 height 11
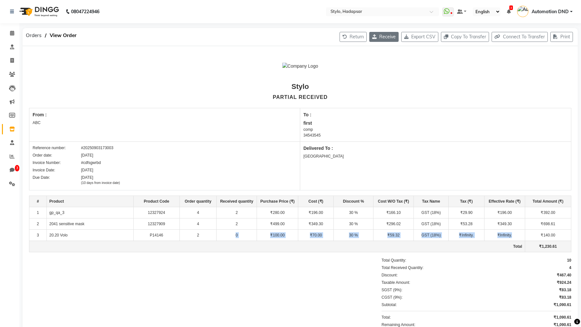
click at [376, 35] on button "Receive" at bounding box center [383, 37] width 29 height 10
select select "8"
select select "77"
select select "772"
select select "true"
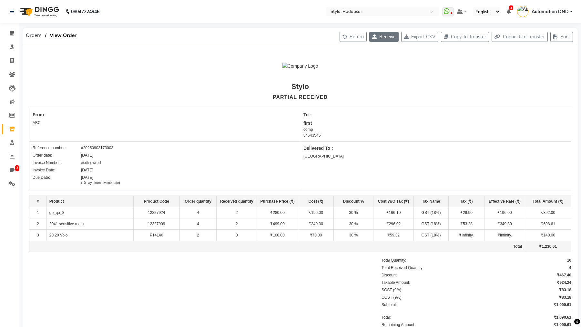
select select "1"
select select "percentage"
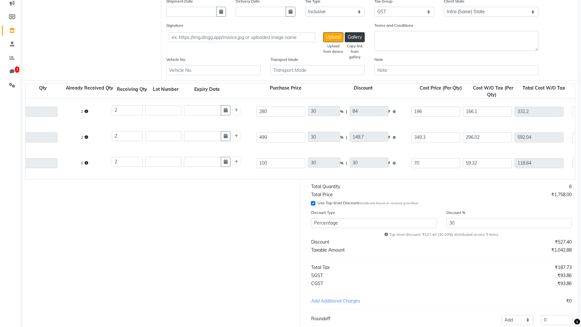
scroll to position [148, 0]
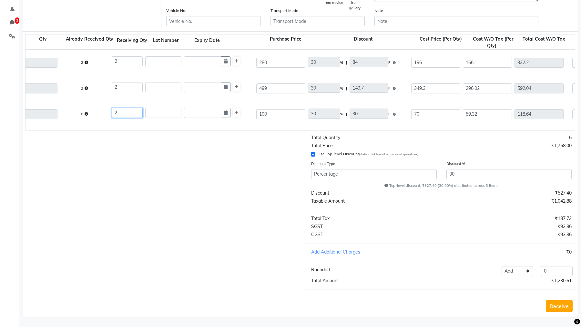
drag, startPoint x: 121, startPoint y: 110, endPoint x: 113, endPoint y: 111, distance: 8.5
click at [113, 111] on input "2" at bounding box center [127, 113] width 31 height 10
type input "0"
type input "21.36"
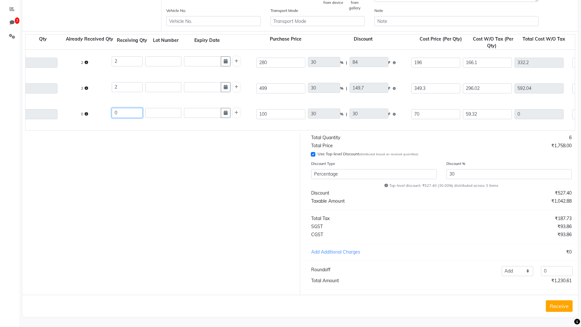
type input "0"
type input "2"
type input "118.64"
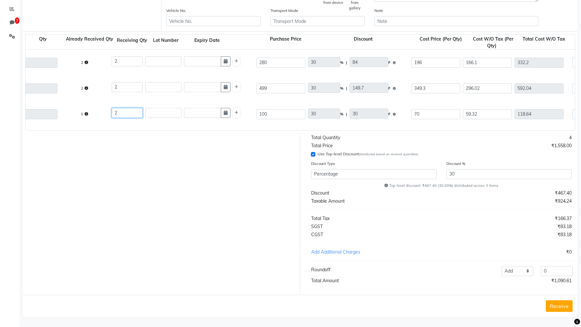
type input "21.36"
type input "140"
type input "2"
type input "0"
type input "21.36"
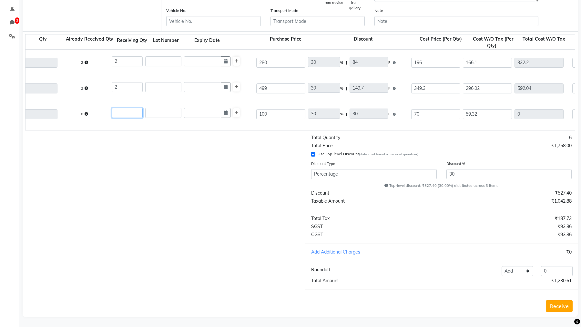
type input "0"
type input "2"
type input "118.64"
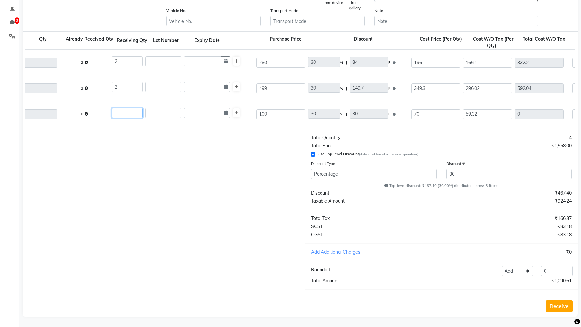
type input "118.64"
type input "21.36"
type input "140"
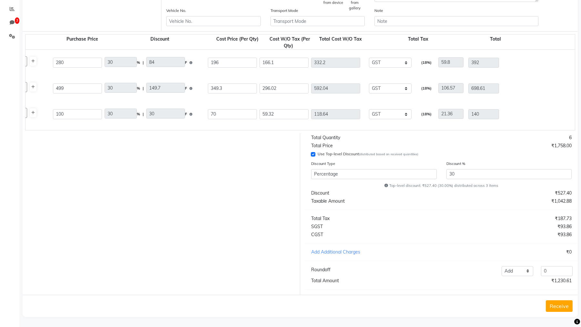
scroll to position [0, 423]
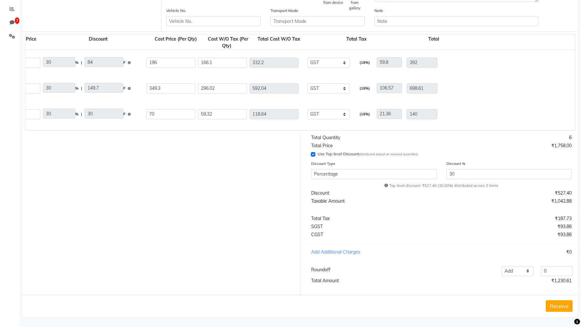
click at [553, 304] on button "Receive" at bounding box center [558, 307] width 27 height 12
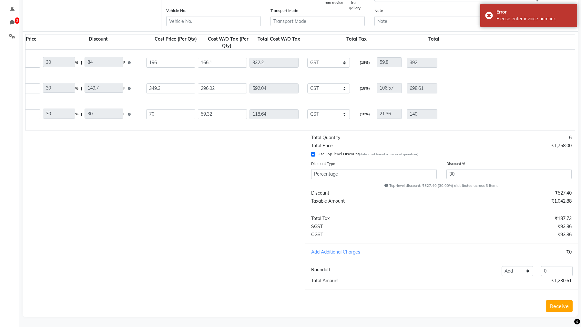
scroll to position [0, 0]
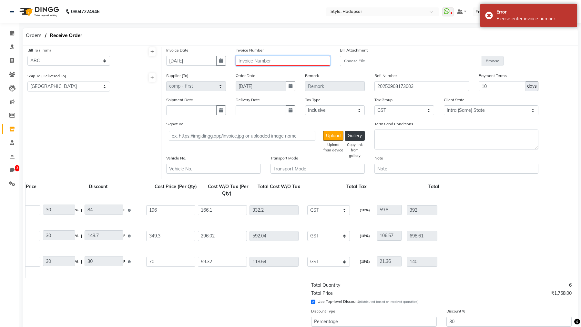
click at [261, 59] on input "text" at bounding box center [282, 61] width 95 height 10
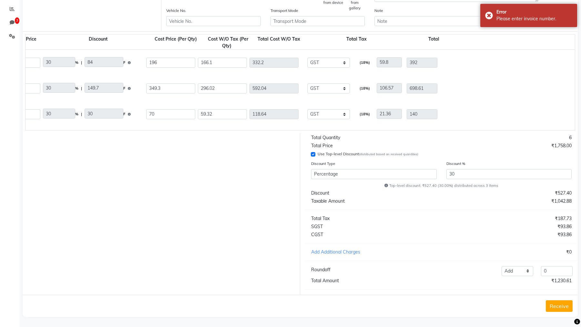
type input "vfeaws"
click at [564, 301] on button "Receive" at bounding box center [558, 307] width 27 height 12
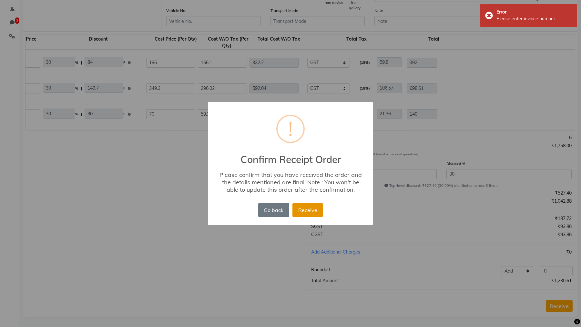
click at [321, 215] on button "Receive" at bounding box center [307, 210] width 30 height 14
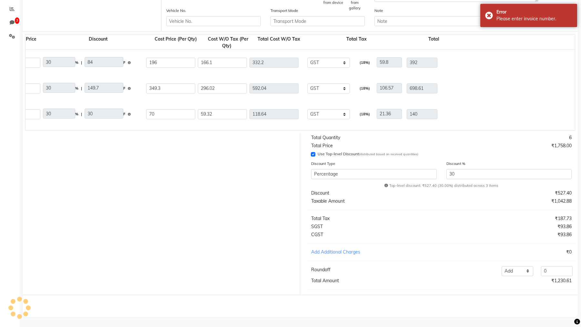
scroll to position [0, 0]
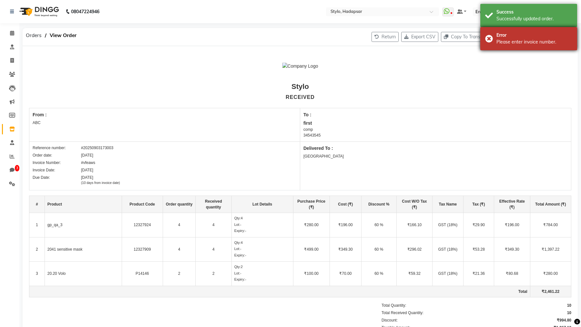
click at [507, 35] on div "Error" at bounding box center [534, 35] width 76 height 7
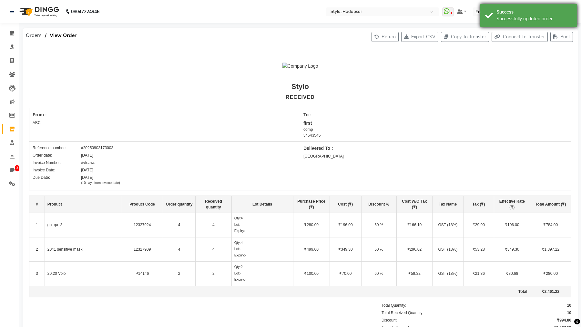
click at [511, 17] on div "Successfully updated order." at bounding box center [534, 18] width 76 height 7
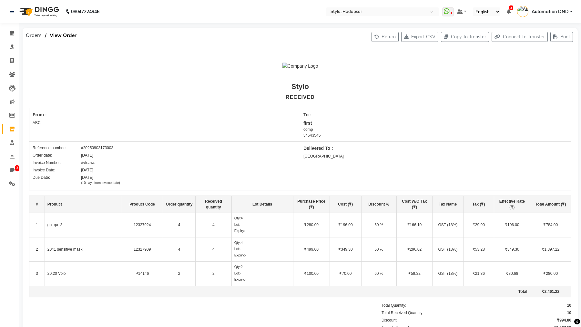
drag, startPoint x: 288, startPoint y: 65, endPoint x: 325, endPoint y: 69, distance: 37.6
click at [325, 69] on div at bounding box center [300, 66] width 108 height 27
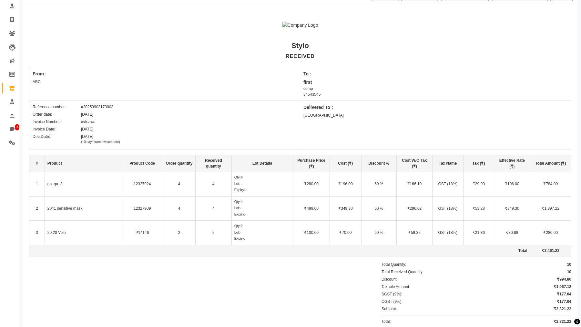
scroll to position [136, 0]
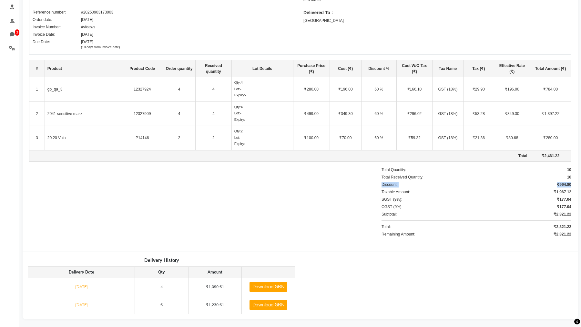
drag, startPoint x: 379, startPoint y: 182, endPoint x: 576, endPoint y: 180, distance: 196.8
click at [576, 180] on div "Stylo RECEIVED From : ABC To : first comp 34543545 Reference number: #202509031…" at bounding box center [300, 81] width 555 height 342
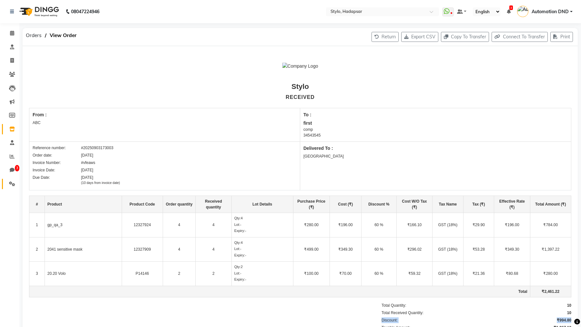
click at [12, 188] on span at bounding box center [11, 184] width 11 height 7
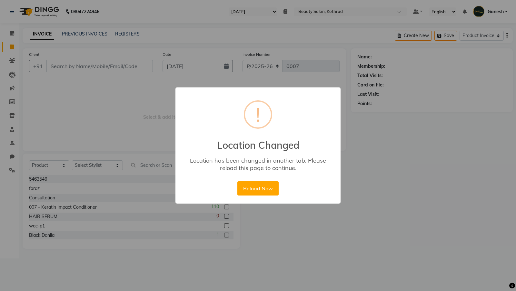
select select "86"
select select "product"
